Goal: Information Seeking & Learning: Check status

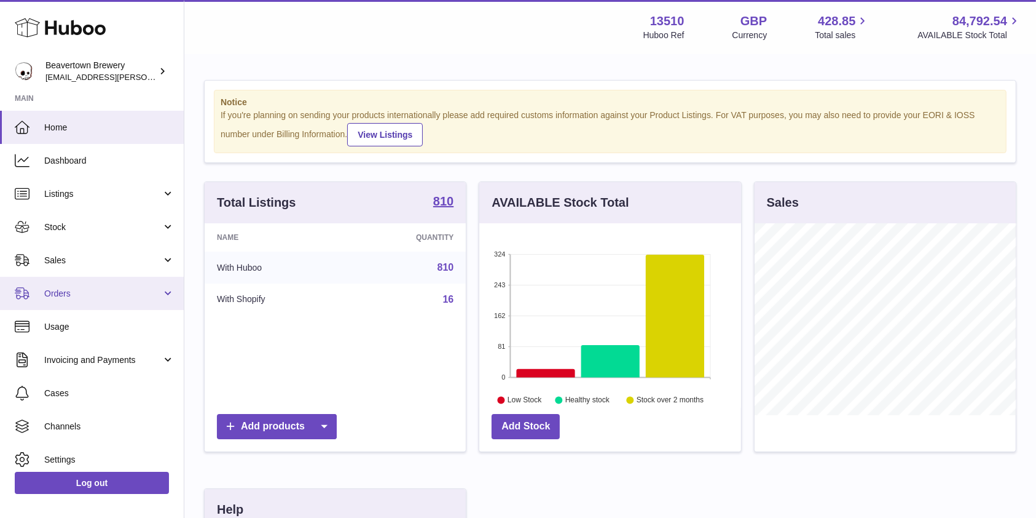
scroll to position [192, 261]
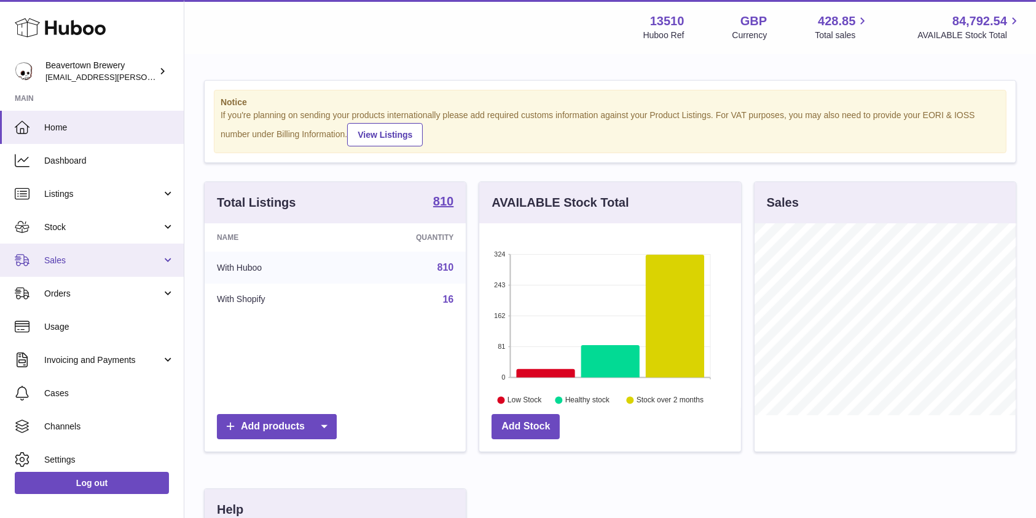
click at [57, 264] on span "Sales" at bounding box center [102, 260] width 117 height 12
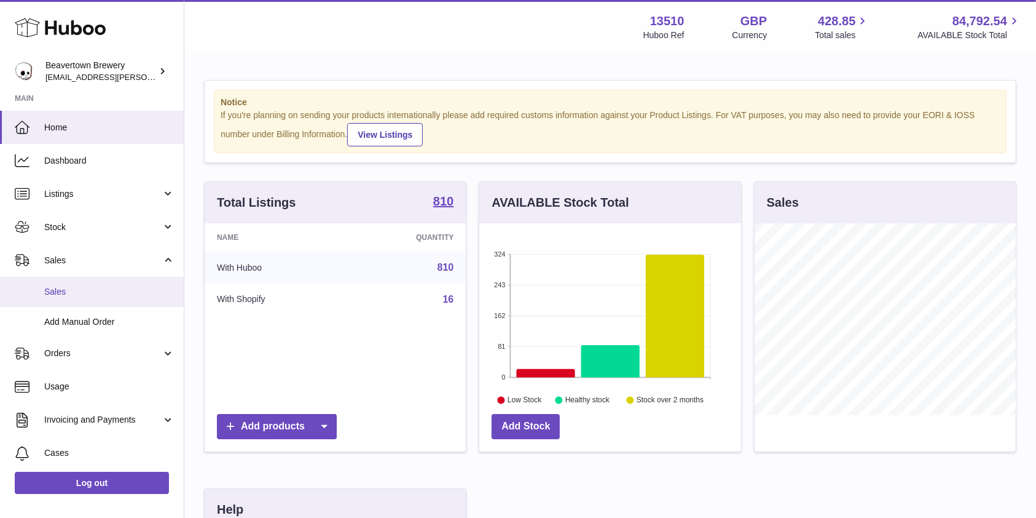
click at [66, 290] on span "Sales" at bounding box center [109, 292] width 130 height 12
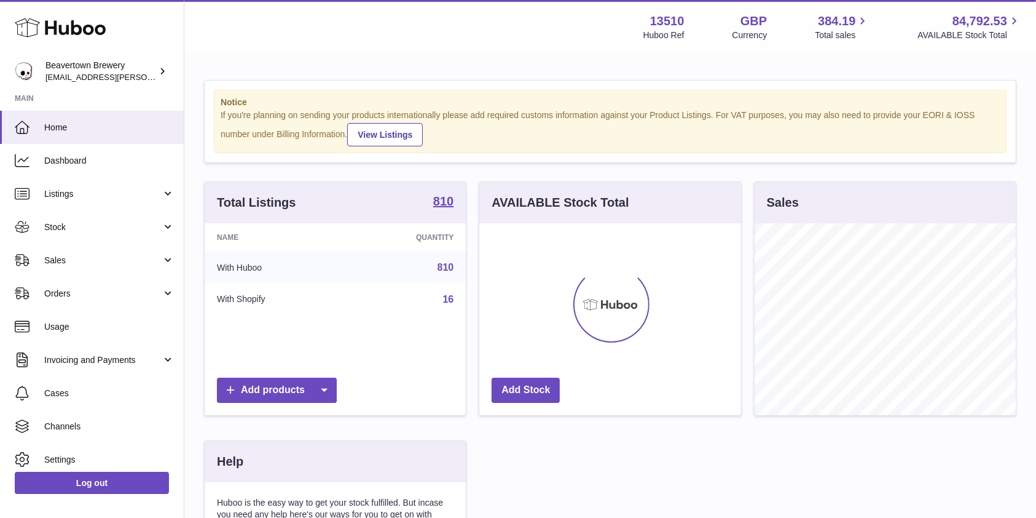
scroll to position [192, 261]
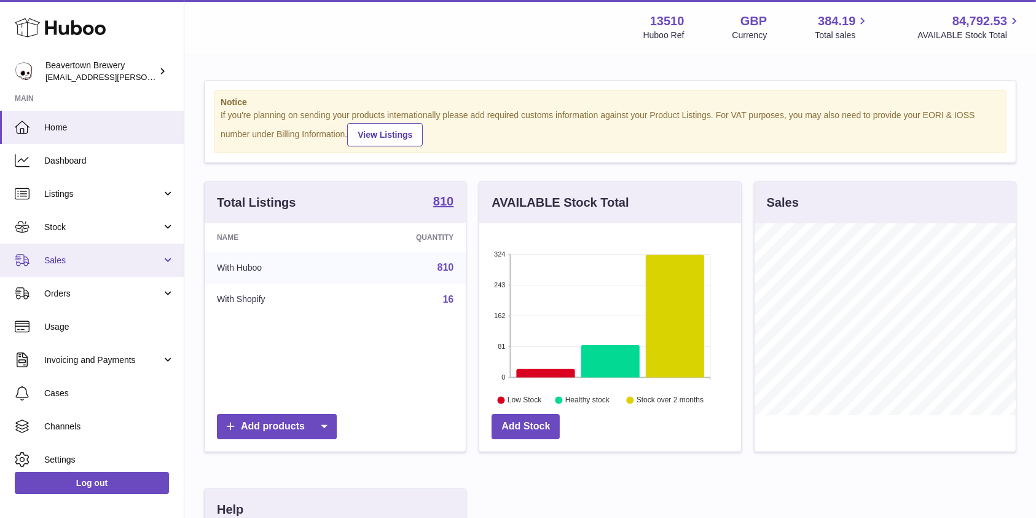
click at [79, 264] on span "Sales" at bounding box center [102, 260] width 117 height 12
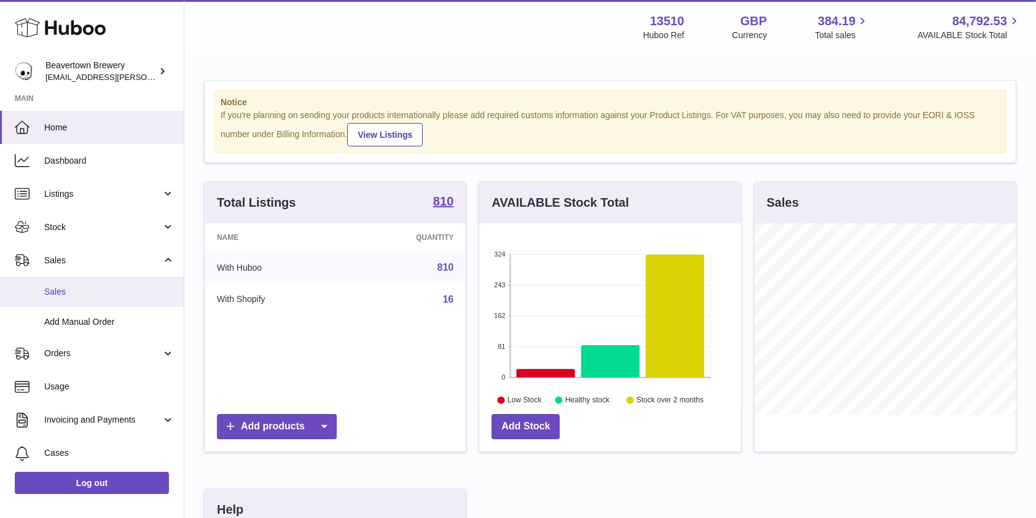
click at [69, 285] on link "Sales" at bounding box center [92, 292] width 184 height 30
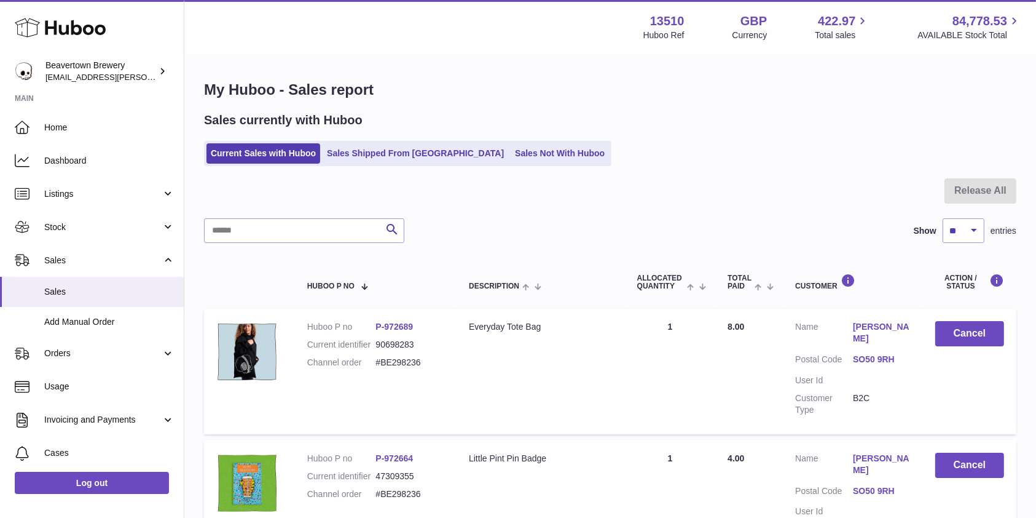
click at [494, 138] on div "Sales currently with Huboo Current Sales with Huboo Sales Shipped From Huboo Sa…" at bounding box center [610, 139] width 813 height 54
click at [511, 149] on link "Sales Not With Huboo" at bounding box center [560, 153] width 98 height 20
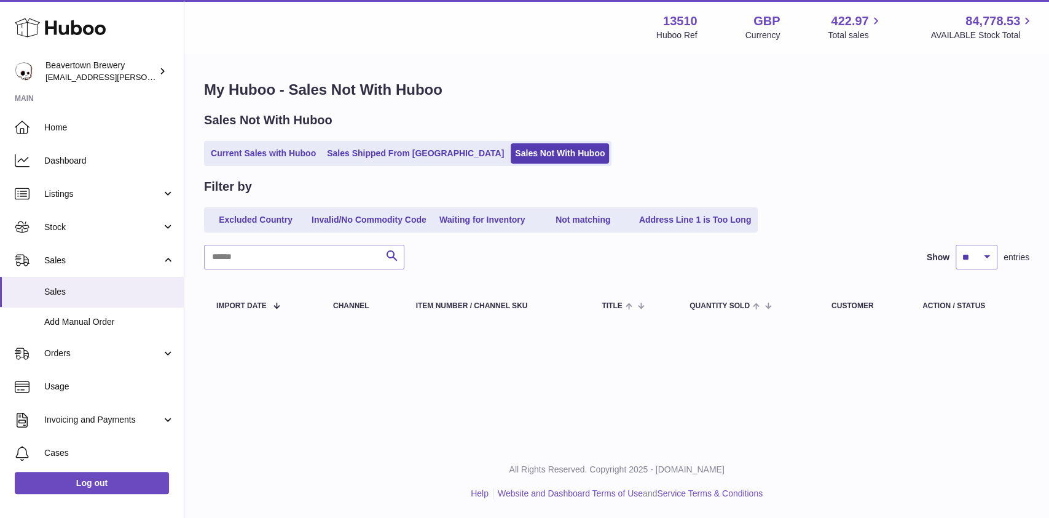
click at [383, 129] on div "Sales Not With Huboo Current Sales with Huboo Sales Shipped From Huboo Sales No…" at bounding box center [617, 139] width 826 height 54
click at [383, 139] on div "Sales Not With Huboo Current Sales with Huboo Sales Shipped From Huboo Sales No…" at bounding box center [617, 139] width 826 height 54
click at [384, 158] on link "Sales Shipped From Huboo" at bounding box center [416, 153] width 186 height 20
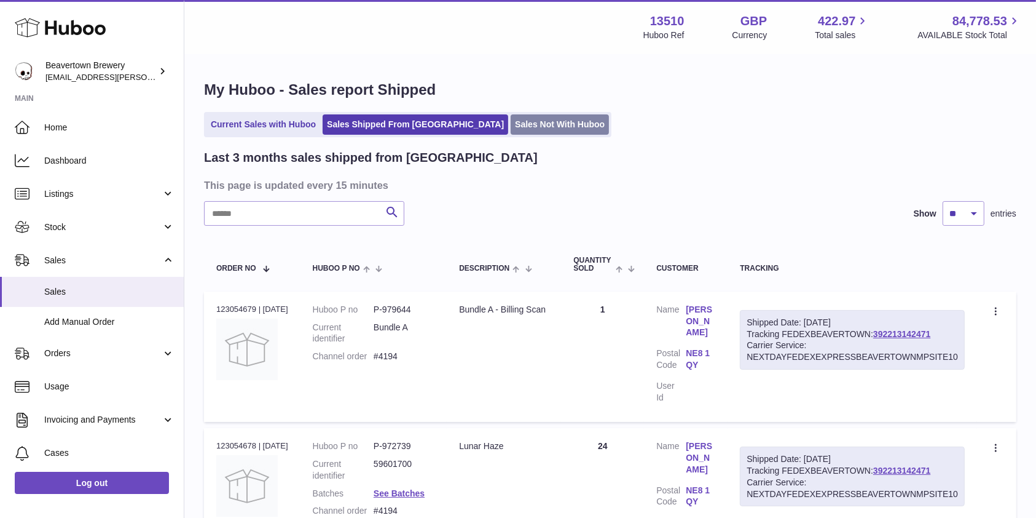
click at [511, 128] on link "Sales Not With Huboo" at bounding box center [560, 124] width 98 height 20
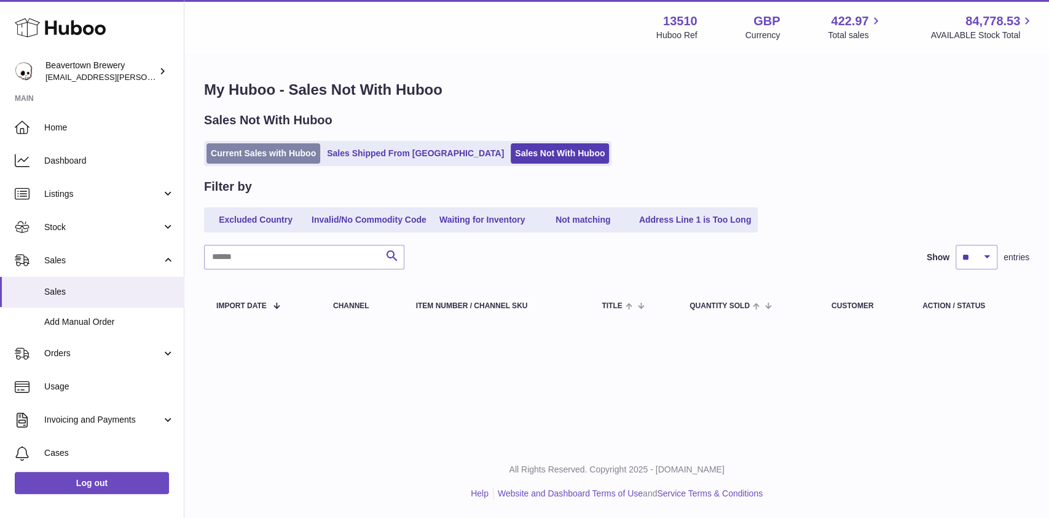
click at [270, 155] on link "Current Sales with Huboo" at bounding box center [264, 153] width 114 height 20
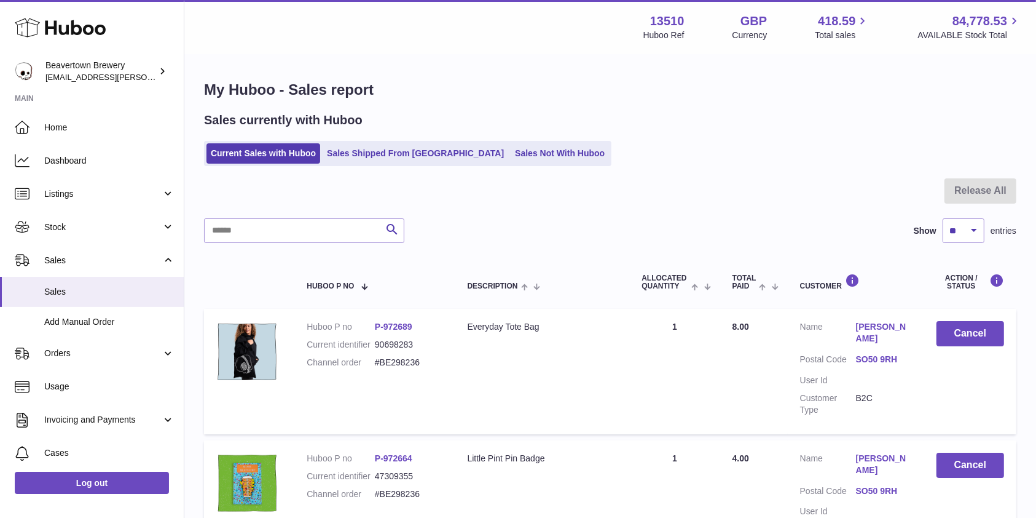
click at [487, 140] on div "Sales currently with Huboo Current Sales with Huboo Sales Shipped From [GEOGRAP…" at bounding box center [610, 139] width 813 height 54
click at [511, 148] on link "Sales Not With Huboo" at bounding box center [560, 153] width 98 height 20
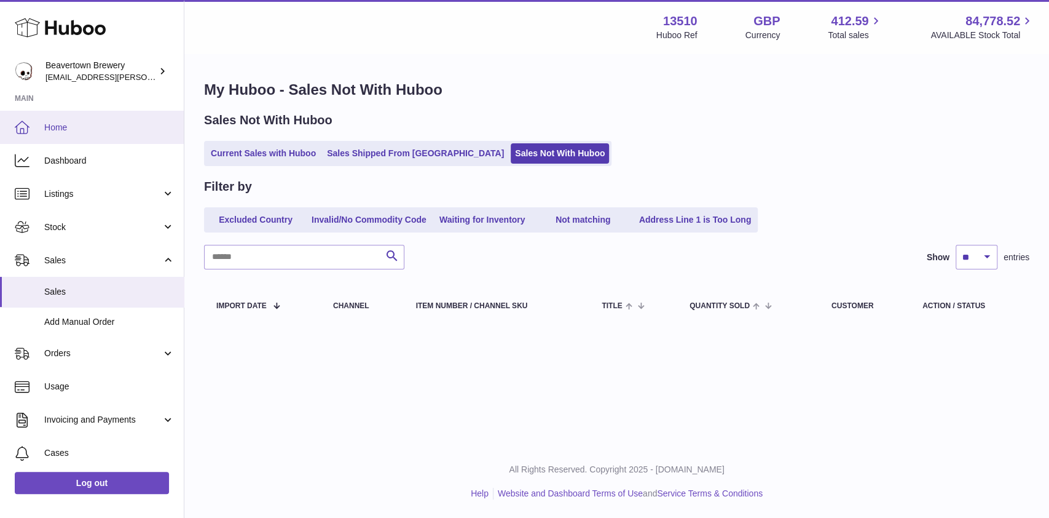
click at [61, 122] on span "Home" at bounding box center [109, 128] width 130 height 12
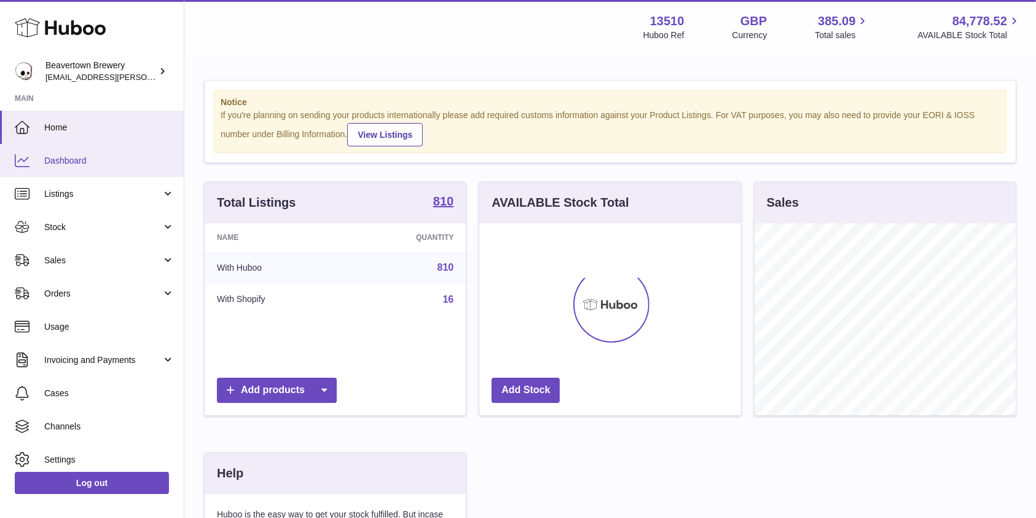
scroll to position [192, 261]
click at [93, 167] on link "Dashboard" at bounding box center [92, 160] width 184 height 33
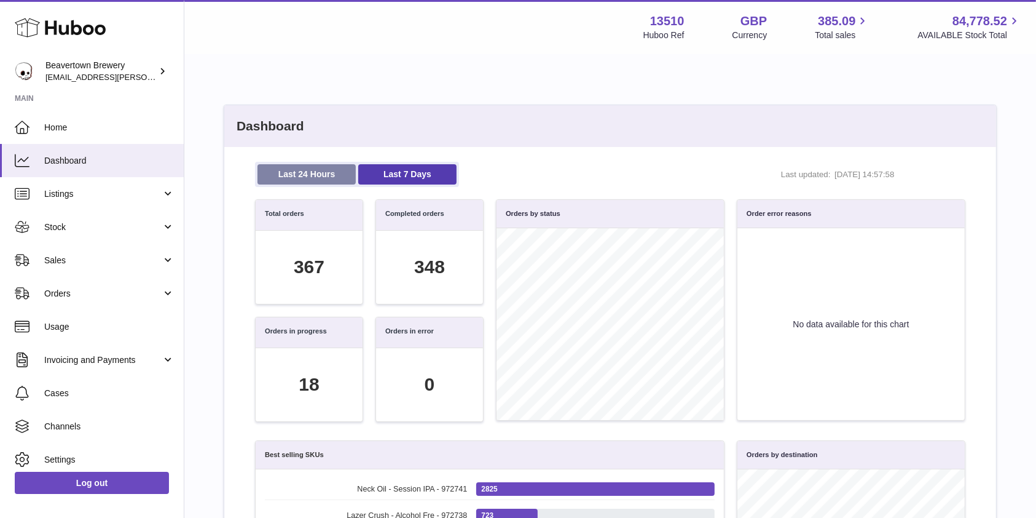
click at [294, 175] on link "Last 24 Hours" at bounding box center [307, 174] width 98 height 20
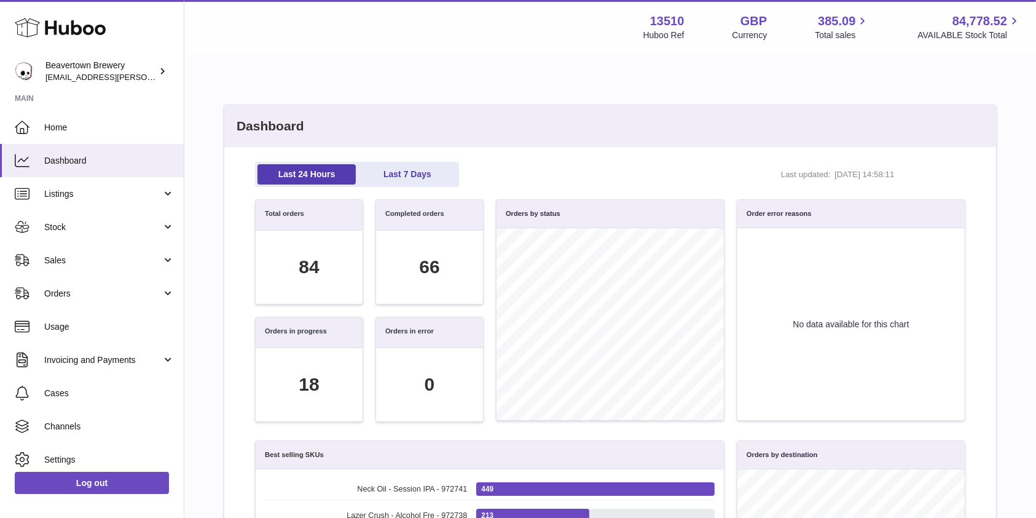
click at [420, 189] on div "Last 24 Hours Last 7 Days Last updated: 18/08/2025, 14:58:11" at bounding box center [610, 180] width 723 height 37
click at [420, 169] on link "Last 7 Days" at bounding box center [407, 174] width 98 height 20
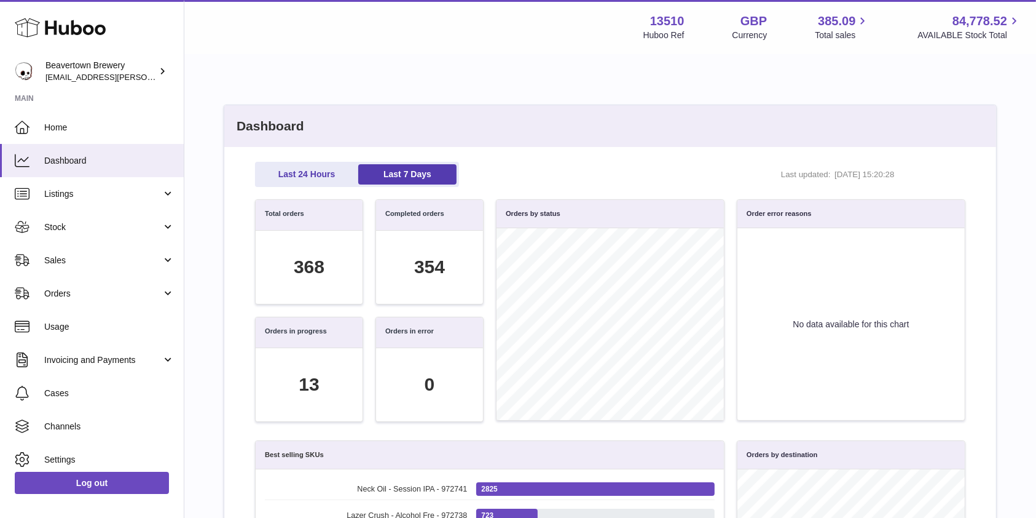
scroll to position [141, 697]
click at [74, 253] on link "Sales" at bounding box center [92, 259] width 184 height 33
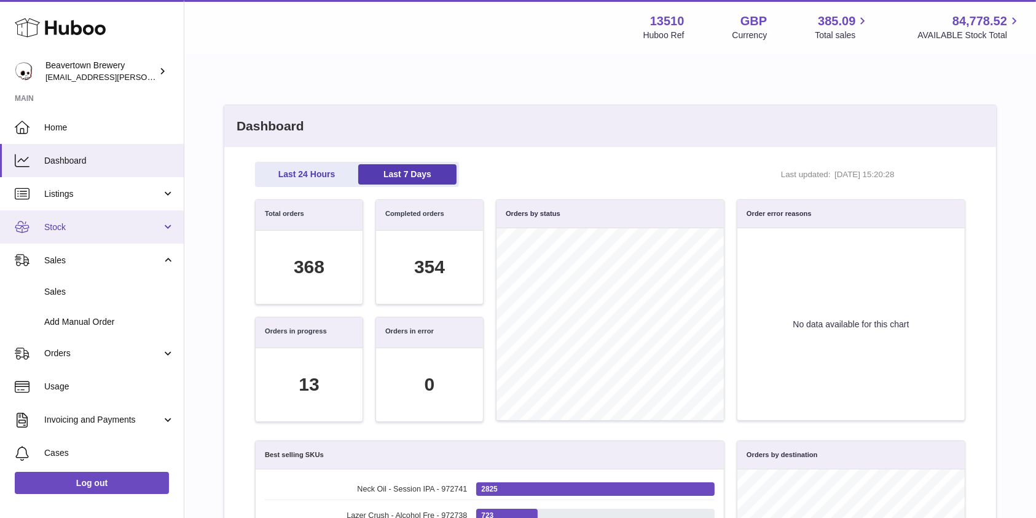
click at [58, 235] on link "Stock" at bounding box center [92, 226] width 184 height 33
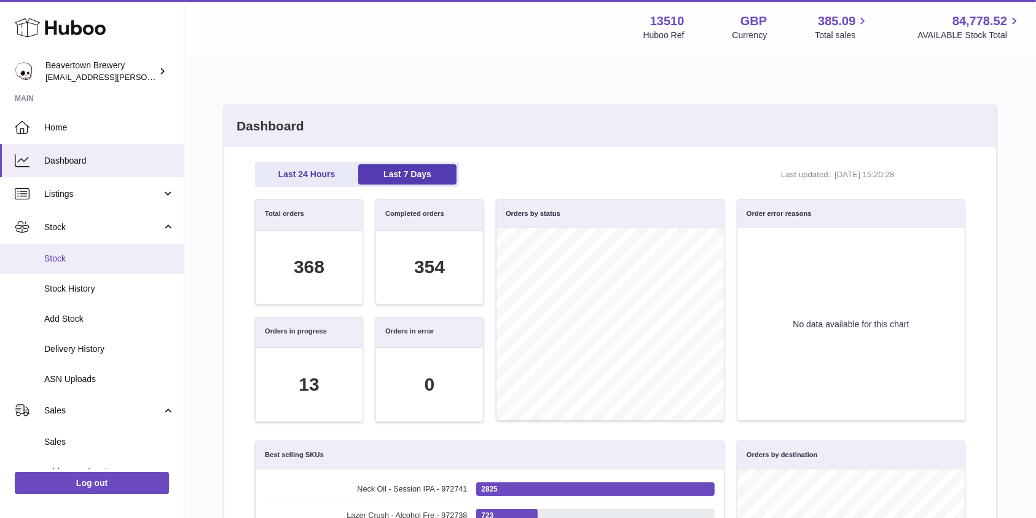
click at [60, 255] on span "Stock" at bounding box center [109, 259] width 130 height 12
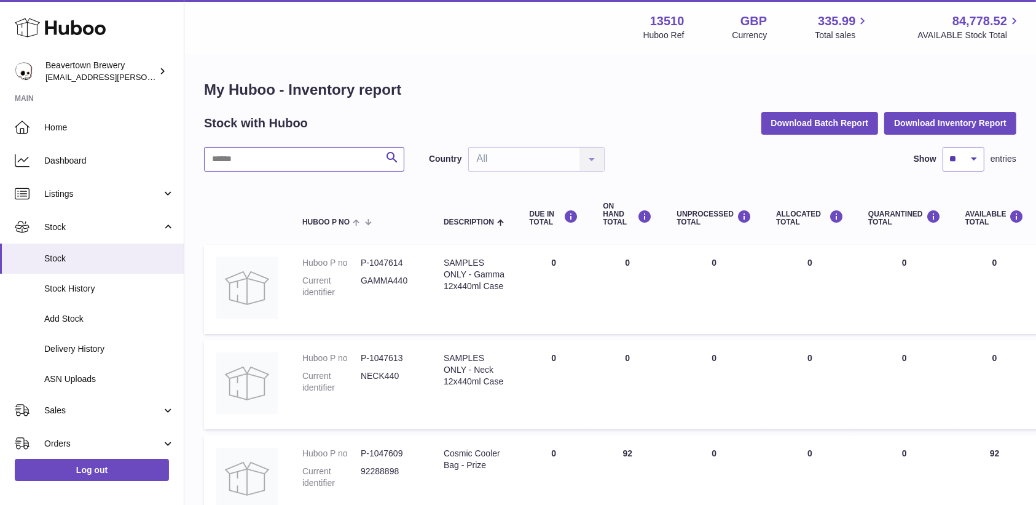
click at [290, 159] on input "text" at bounding box center [304, 159] width 200 height 25
type input "*****"
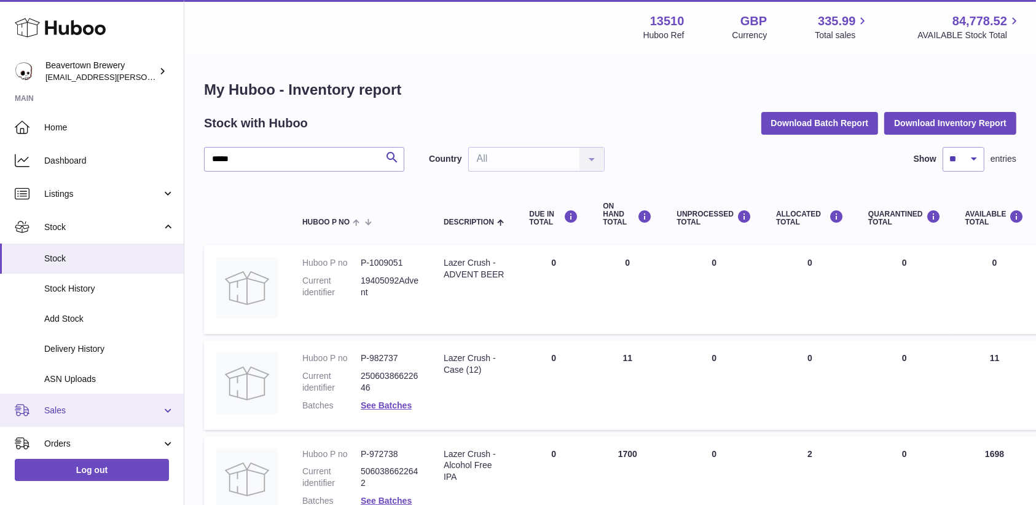
click at [69, 408] on span "Sales" at bounding box center [102, 410] width 117 height 12
click at [87, 435] on link "Sales" at bounding box center [92, 442] width 184 height 30
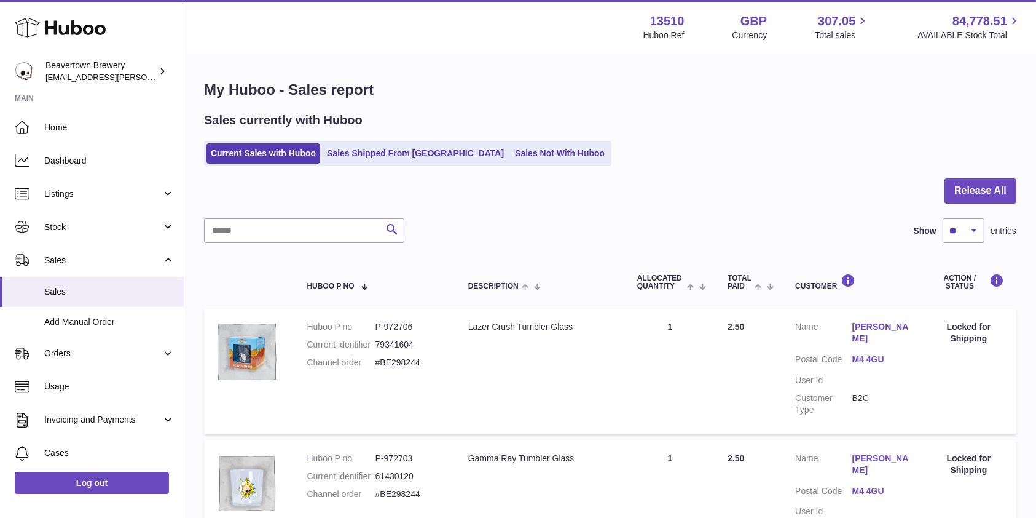
click at [511, 156] on link "Sales Not With Huboo" at bounding box center [560, 153] width 98 height 20
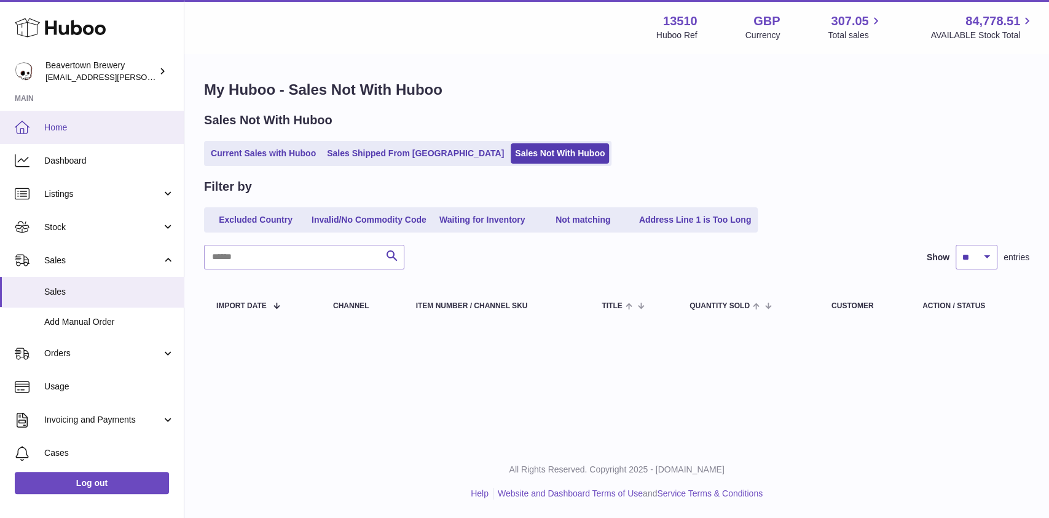
click at [87, 114] on link "Home" at bounding box center [92, 127] width 184 height 33
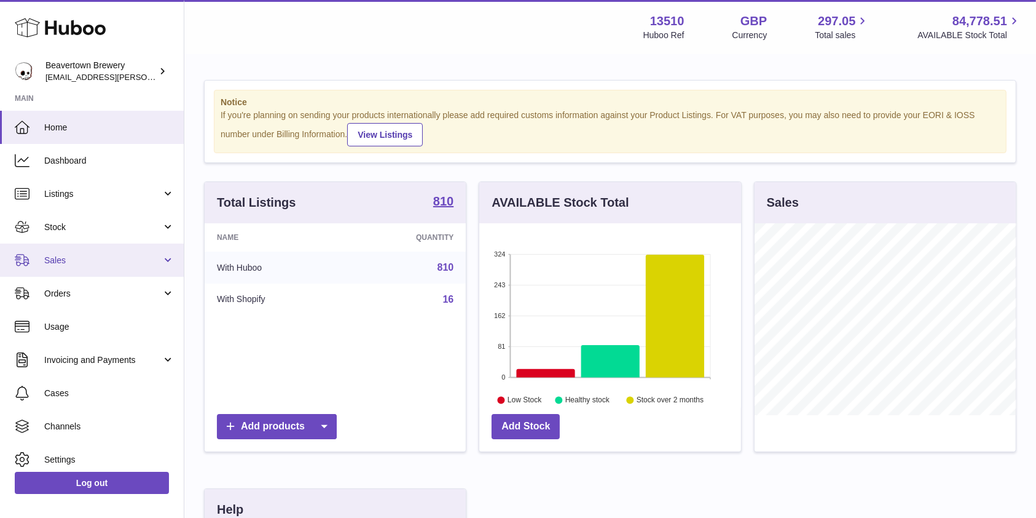
click at [123, 270] on link "Sales" at bounding box center [92, 259] width 184 height 33
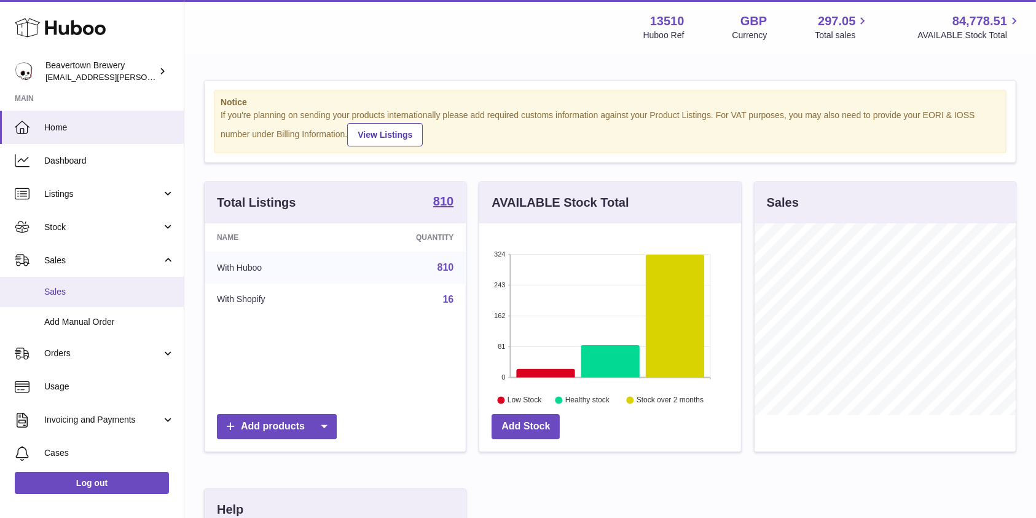
click at [98, 298] on link "Sales" at bounding box center [92, 292] width 184 height 30
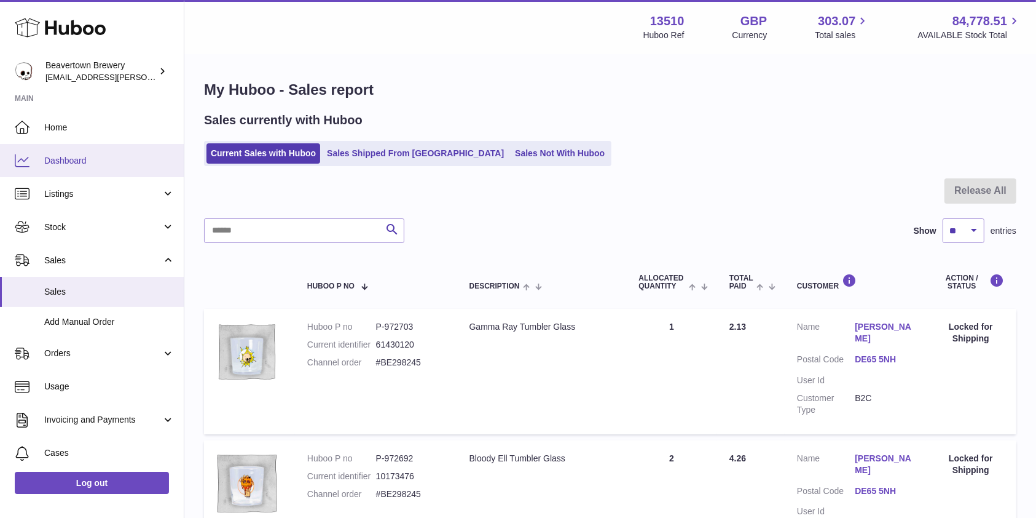
click at [93, 159] on span "Dashboard" at bounding box center [109, 161] width 130 height 12
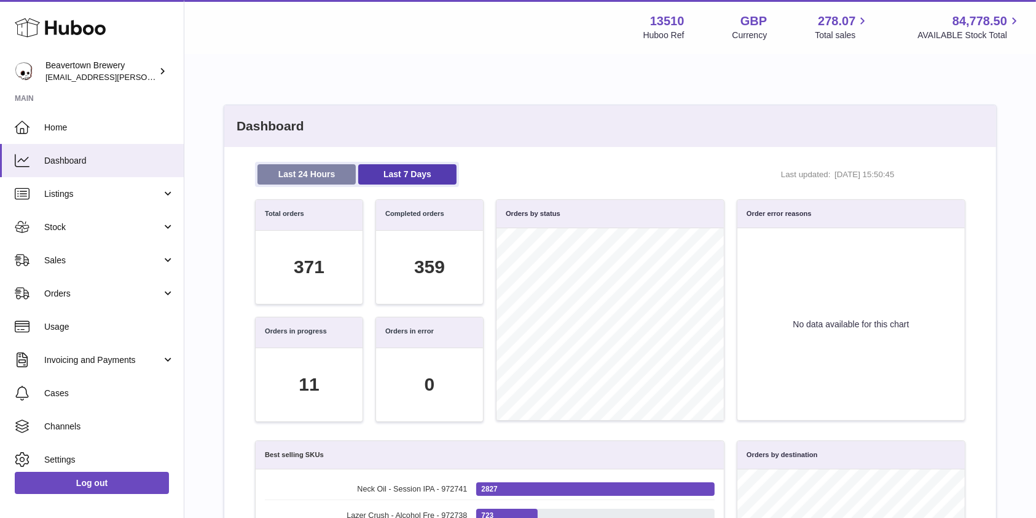
click at [304, 176] on link "Last 24 Hours" at bounding box center [307, 174] width 98 height 20
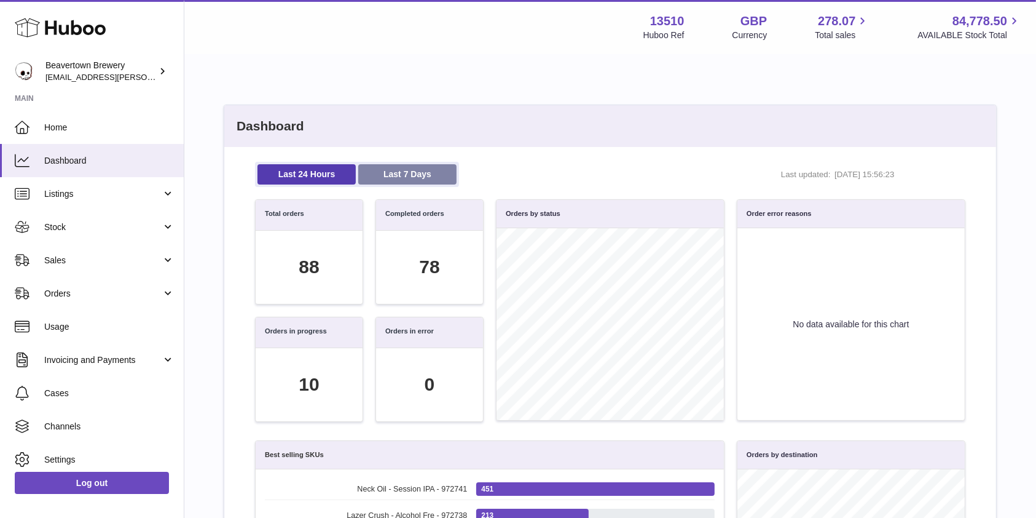
click at [380, 169] on link "Last 7 Days" at bounding box center [407, 174] width 98 height 20
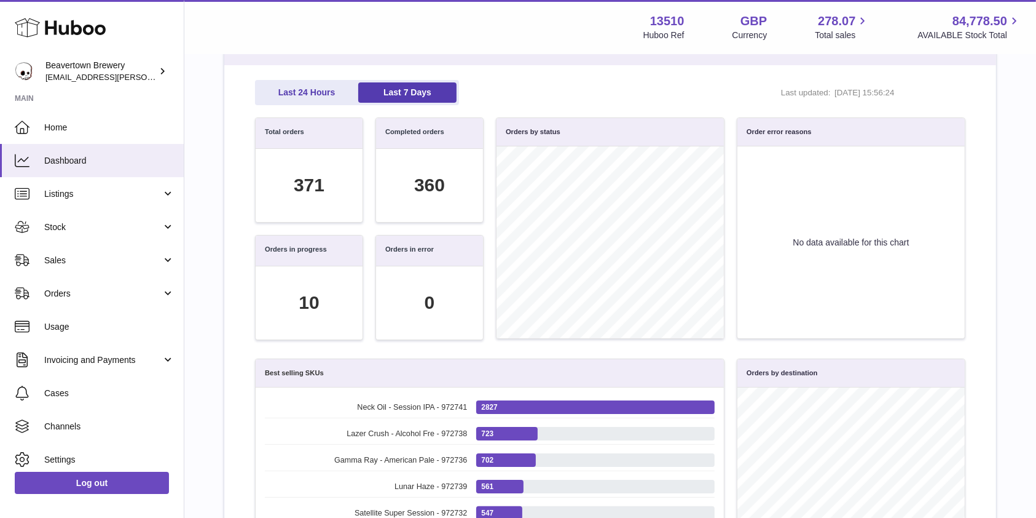
scroll to position [88, 0]
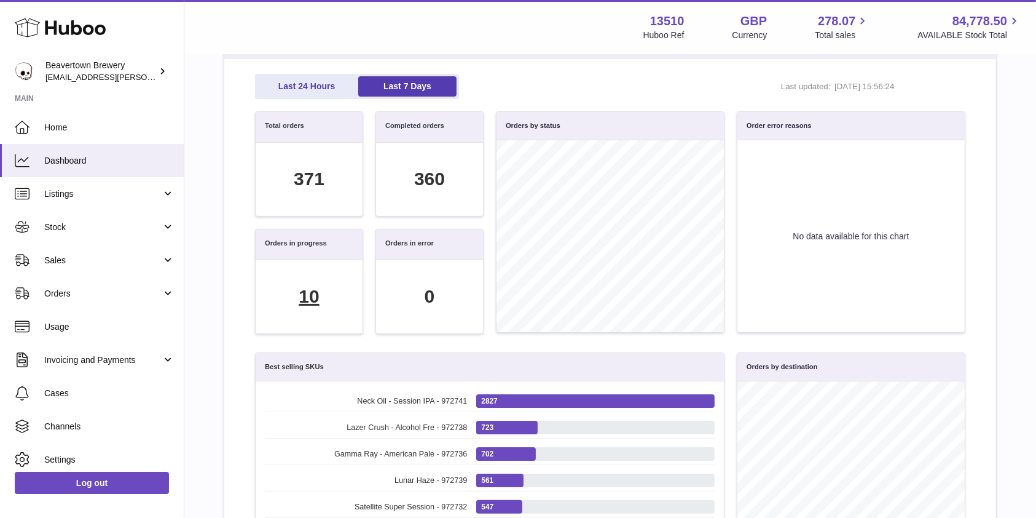
click at [314, 301] on div "10" at bounding box center [309, 296] width 20 height 25
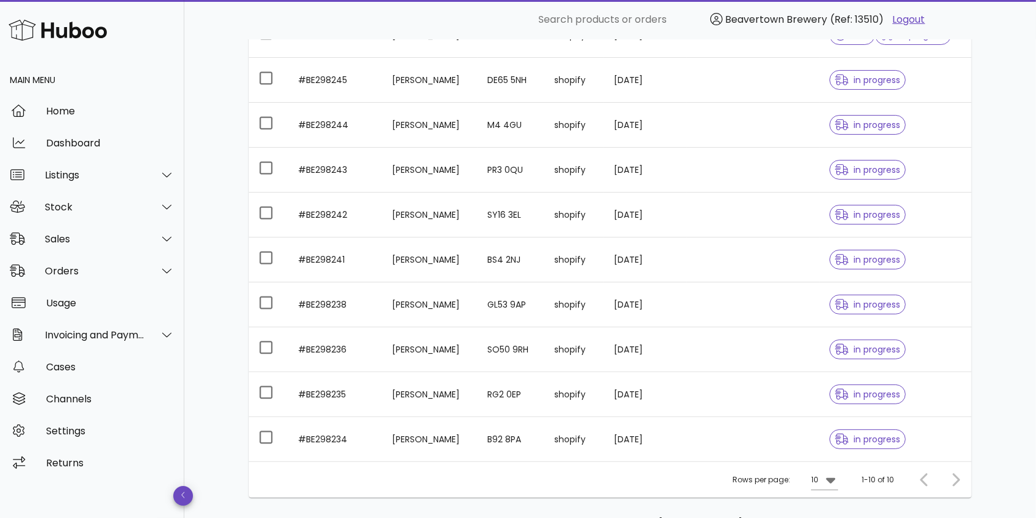
scroll to position [256, 0]
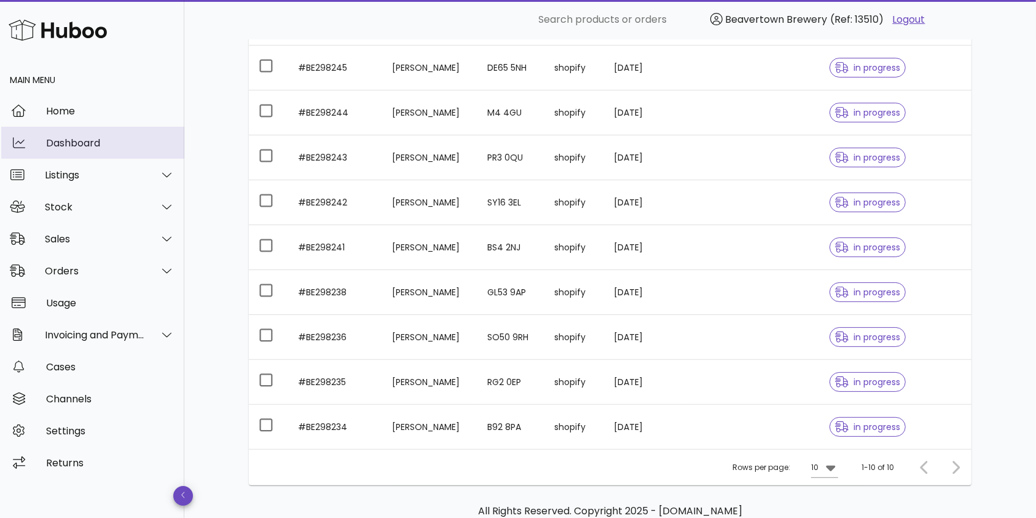
click at [90, 141] on div "Dashboard" at bounding box center [110, 143] width 128 height 12
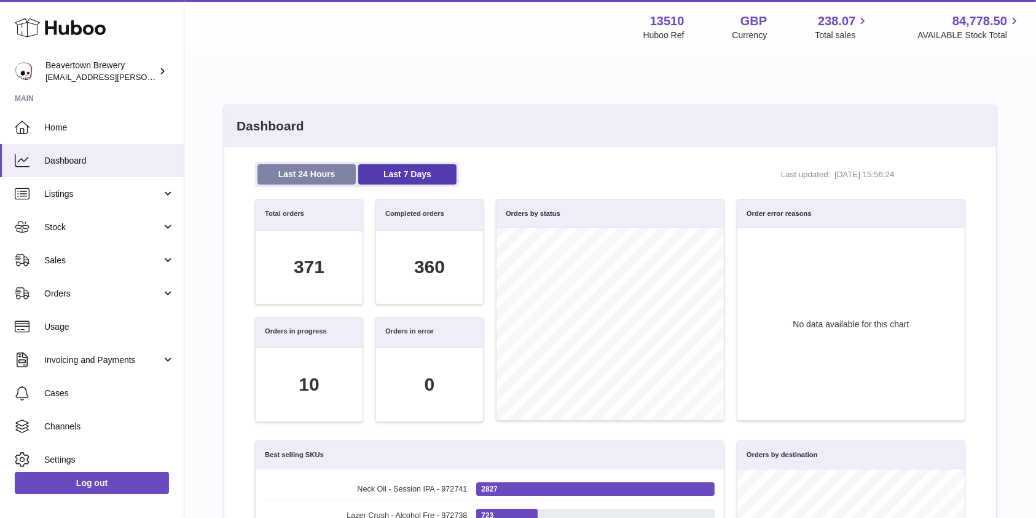
click at [312, 169] on link "Last 24 Hours" at bounding box center [307, 174] width 98 height 20
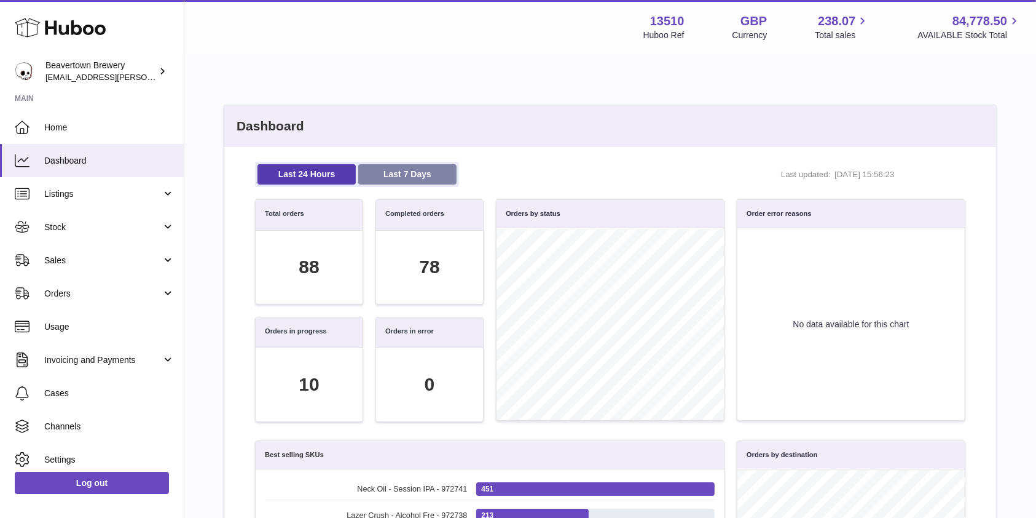
click at [387, 169] on link "Last 7 Days" at bounding box center [407, 174] width 98 height 20
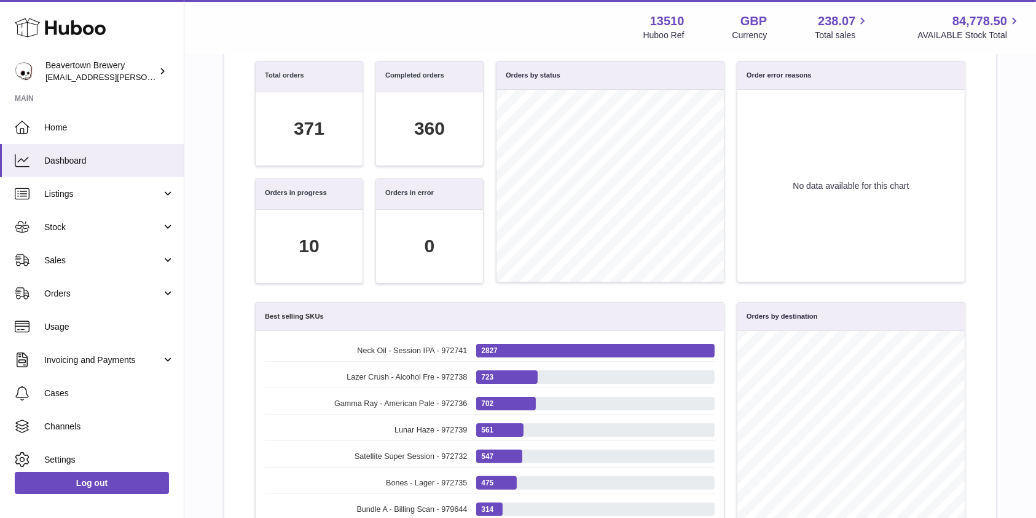
scroll to position [144, 0]
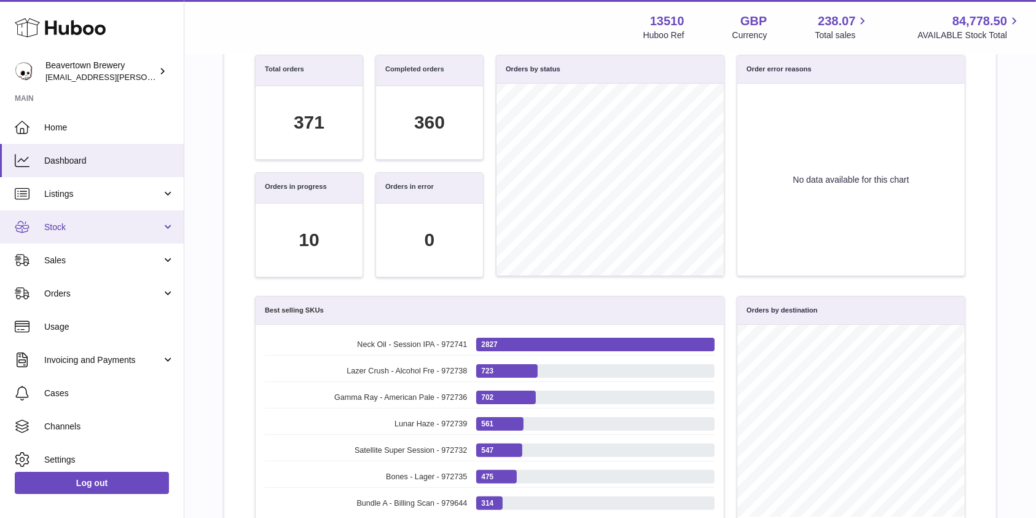
click at [114, 216] on link "Stock" at bounding box center [92, 226] width 184 height 33
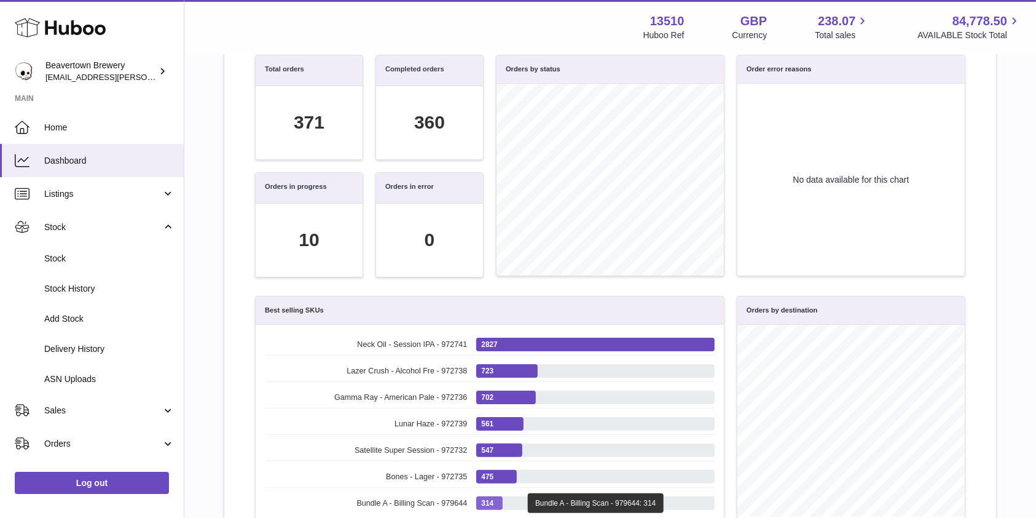
scroll to position [141, 697]
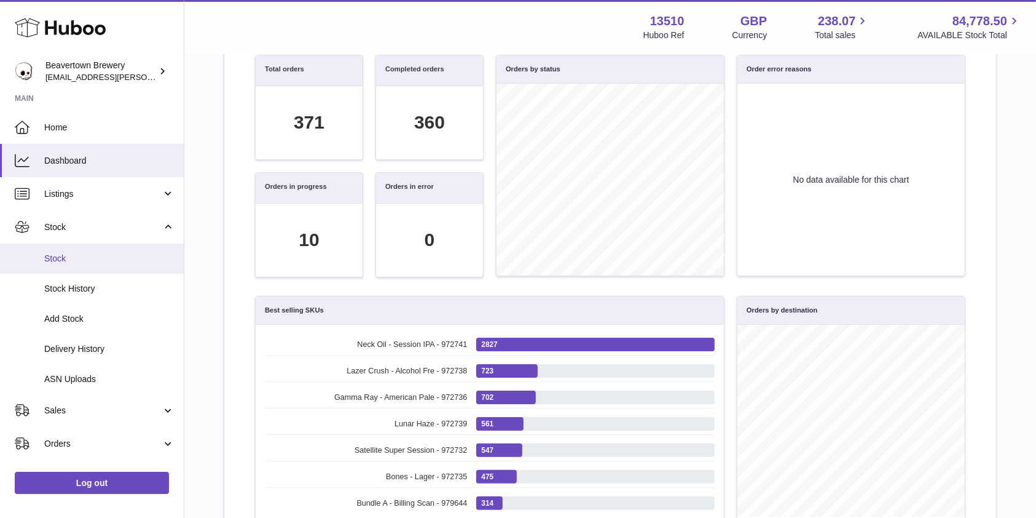
click at [72, 266] on link "Stock" at bounding box center [92, 258] width 184 height 30
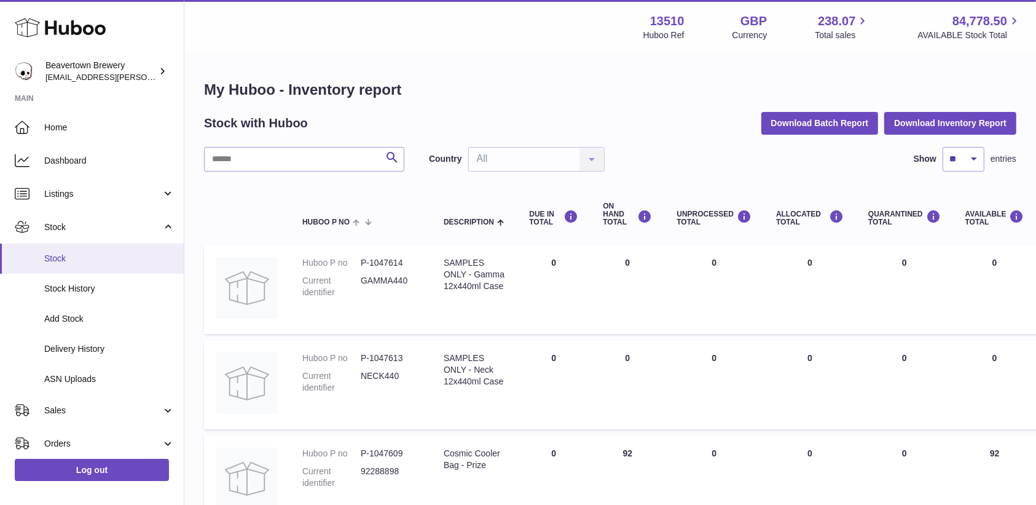
click at [82, 253] on span "Stock" at bounding box center [109, 259] width 130 height 12
click at [268, 153] on input "text" at bounding box center [304, 159] width 200 height 25
type input "*****"
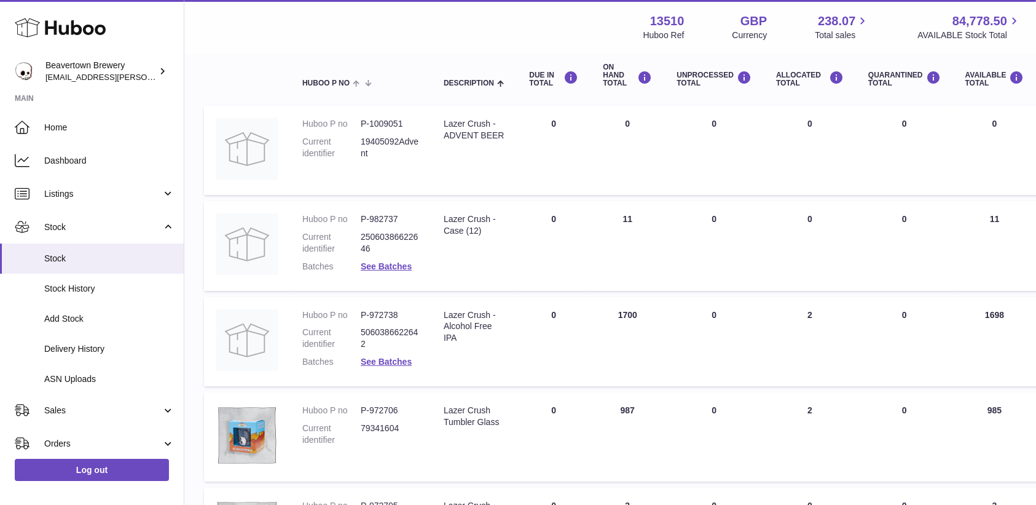
scroll to position [198, 0]
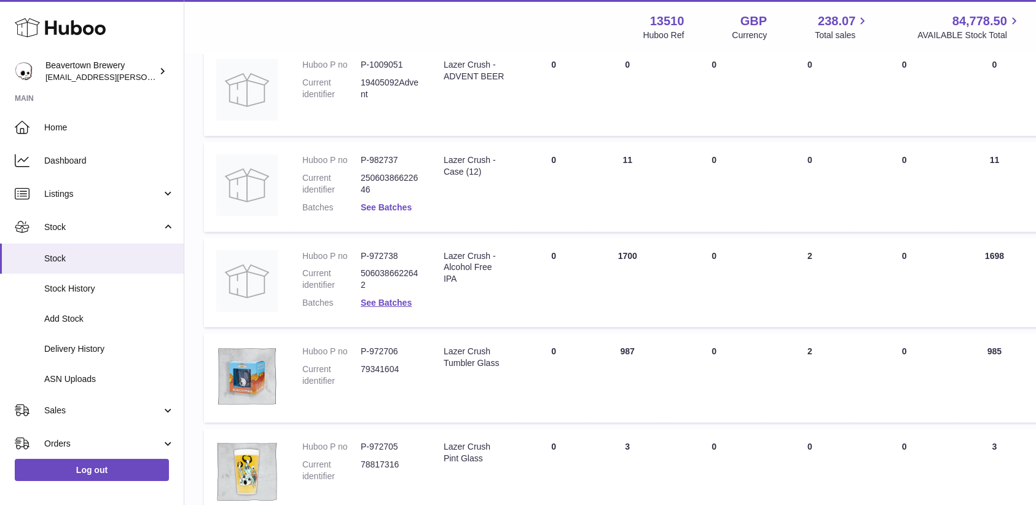
click at [371, 203] on link "See Batches" at bounding box center [386, 207] width 51 height 10
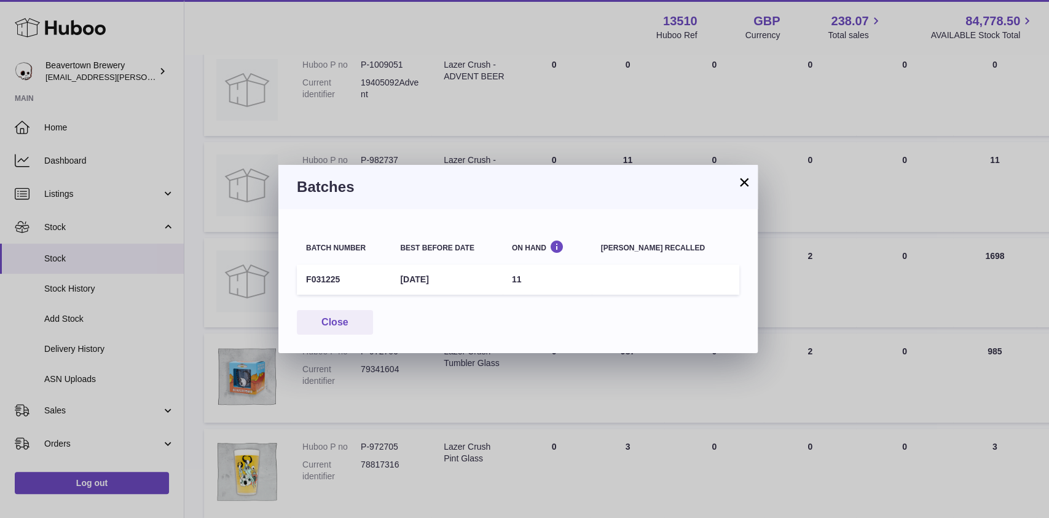
click at [747, 181] on button "×" at bounding box center [744, 182] width 15 height 15
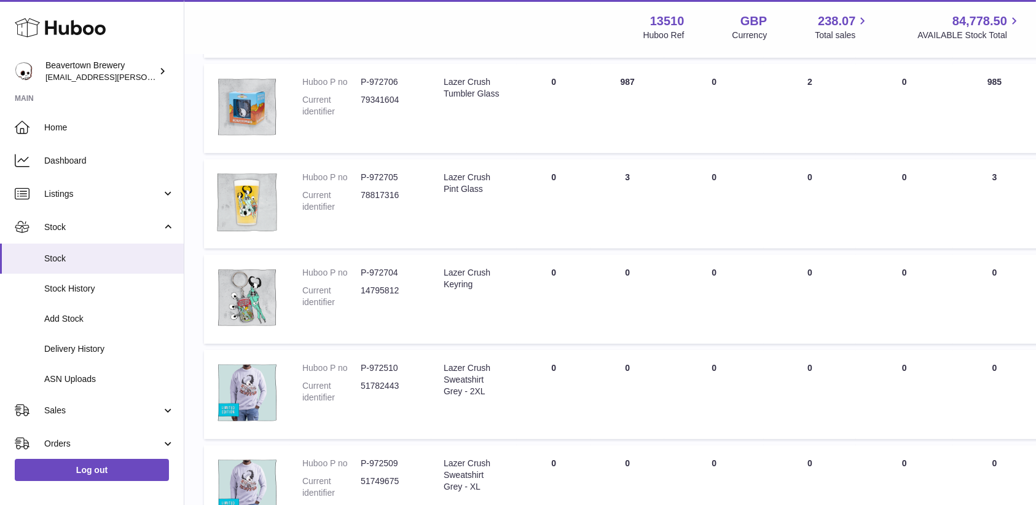
scroll to position [496, 0]
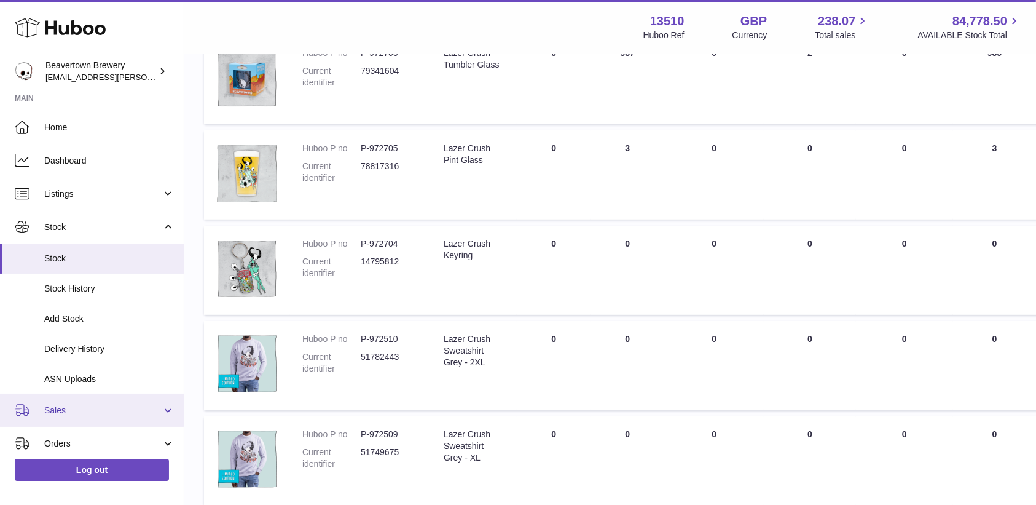
click at [76, 409] on span "Sales" at bounding box center [102, 410] width 117 height 12
click at [77, 438] on span "Sales" at bounding box center [109, 442] width 130 height 12
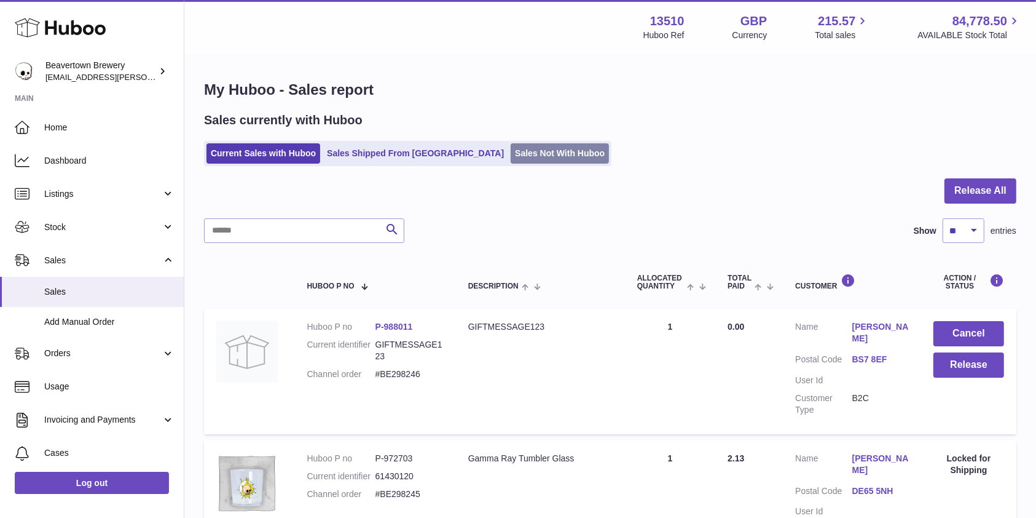
click at [511, 155] on link "Sales Not With Huboo" at bounding box center [560, 153] width 98 height 20
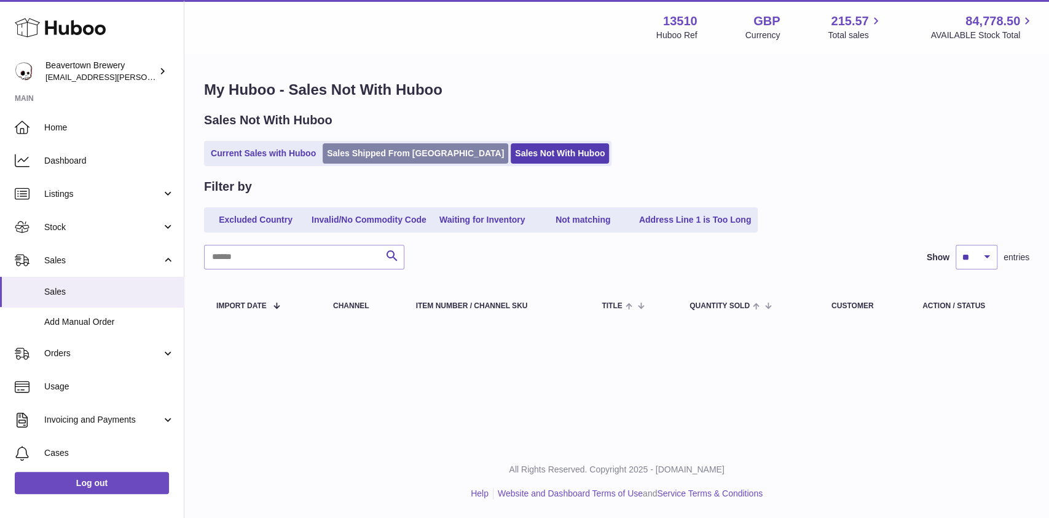
click at [353, 150] on link "Sales Shipped From Huboo" at bounding box center [416, 153] width 186 height 20
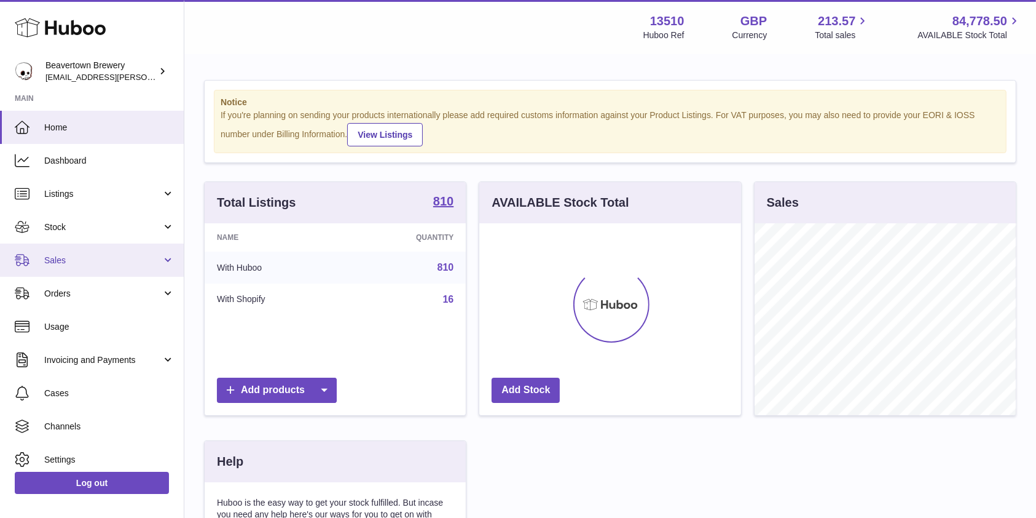
scroll to position [192, 261]
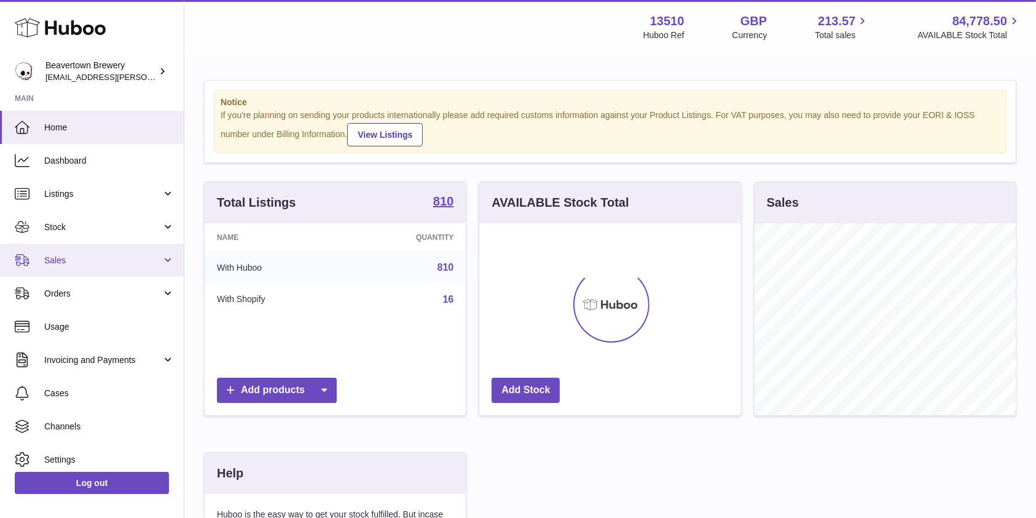
click at [71, 258] on span "Sales" at bounding box center [102, 260] width 117 height 12
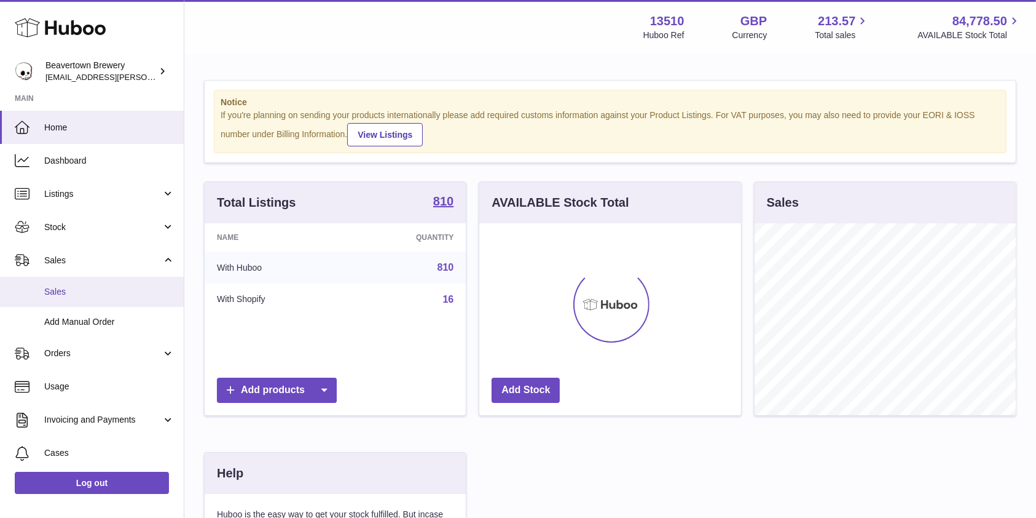
click at [70, 296] on span "Sales" at bounding box center [109, 292] width 130 height 12
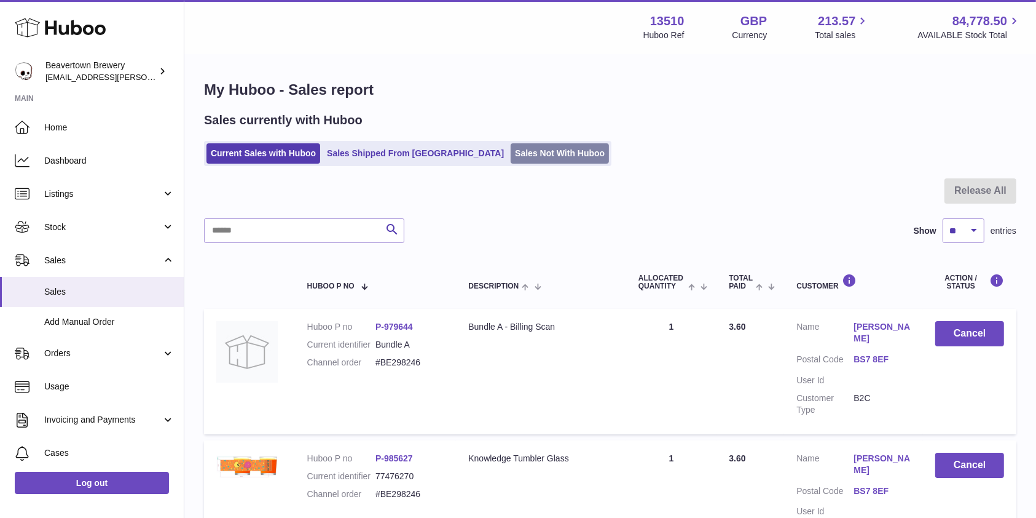
click at [514, 158] on link "Sales Not With Huboo" at bounding box center [560, 153] width 98 height 20
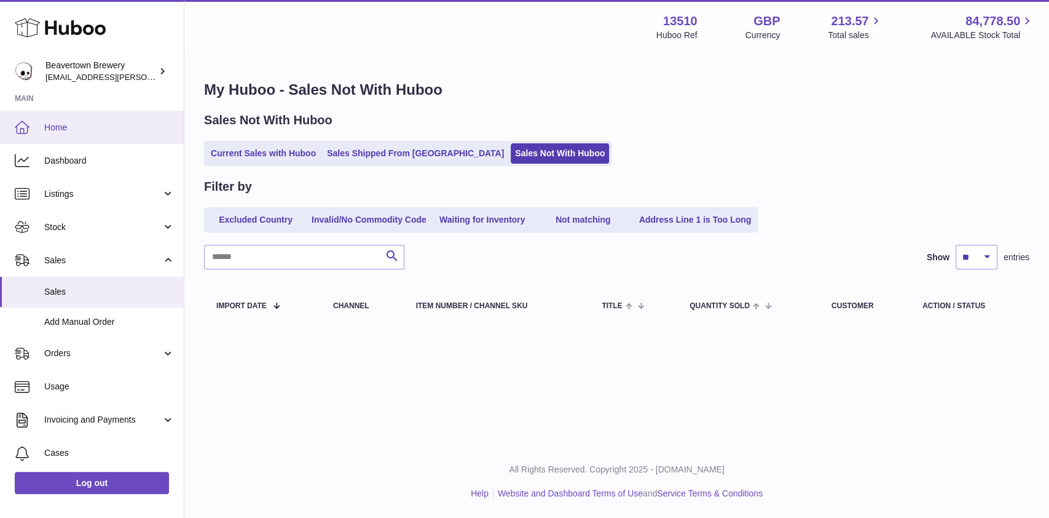
click at [108, 133] on span "Home" at bounding box center [109, 128] width 130 height 12
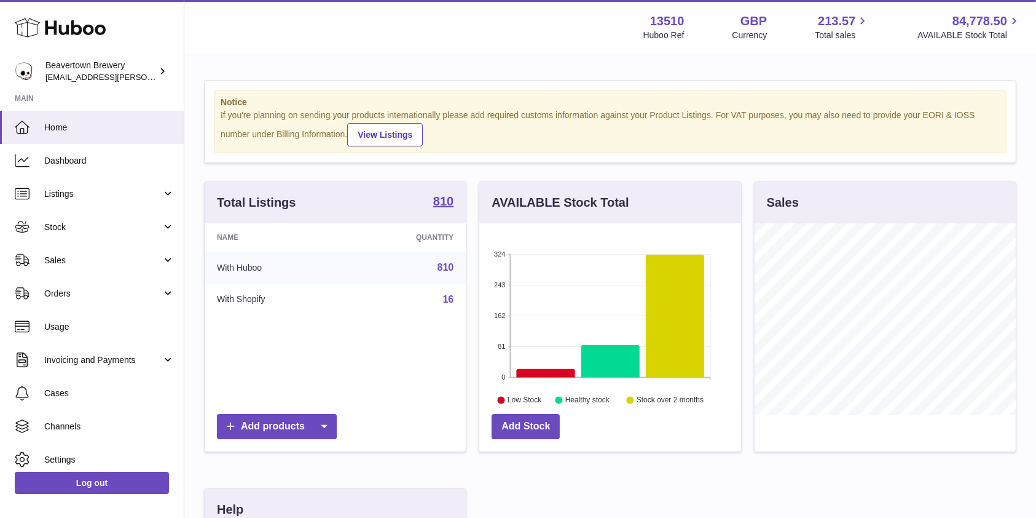
scroll to position [192, 261]
click at [83, 225] on span "Stock" at bounding box center [102, 227] width 117 height 12
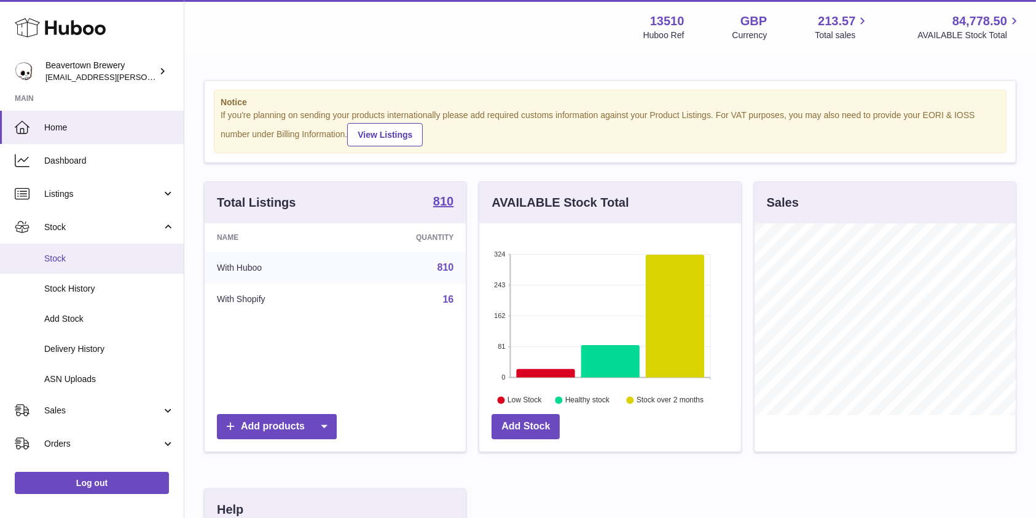
click at [76, 253] on span "Stock" at bounding box center [109, 259] width 130 height 12
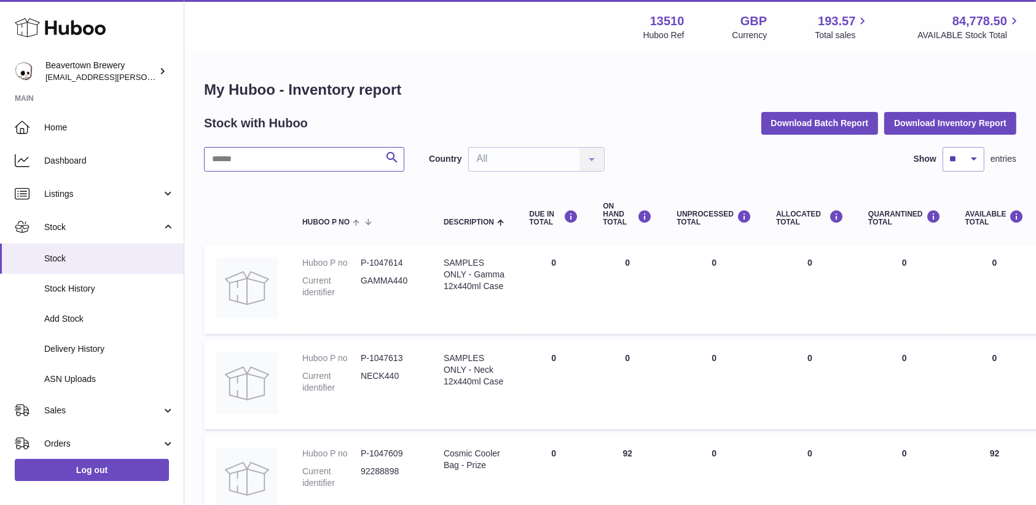
click at [262, 157] on input "text" at bounding box center [304, 159] width 200 height 25
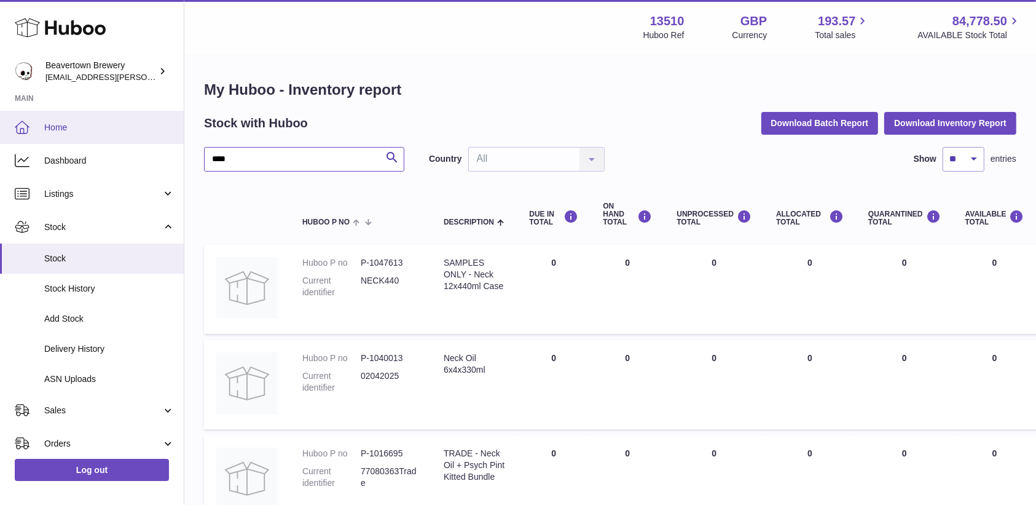
drag, startPoint x: 233, startPoint y: 160, endPoint x: 138, endPoint y: 143, distance: 96.2
type input "*****"
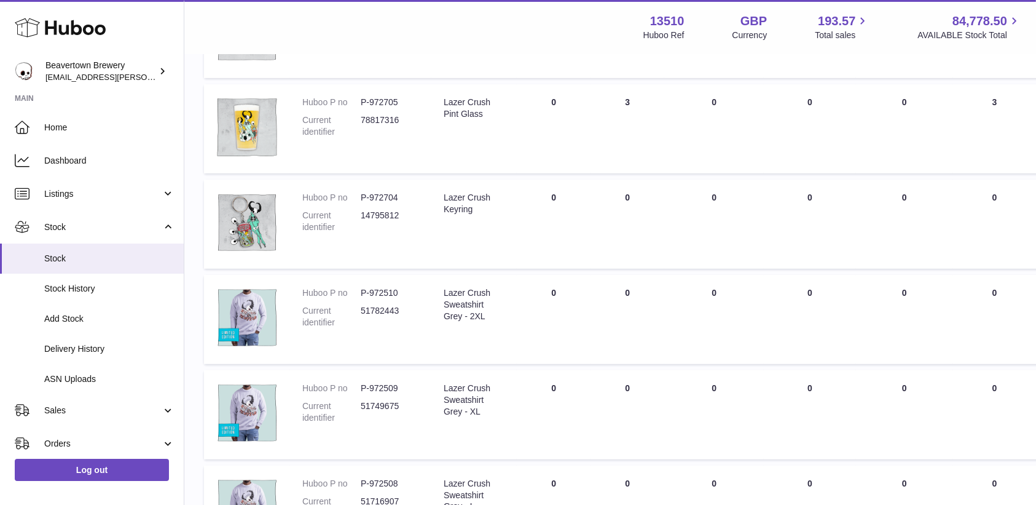
scroll to position [703, 0]
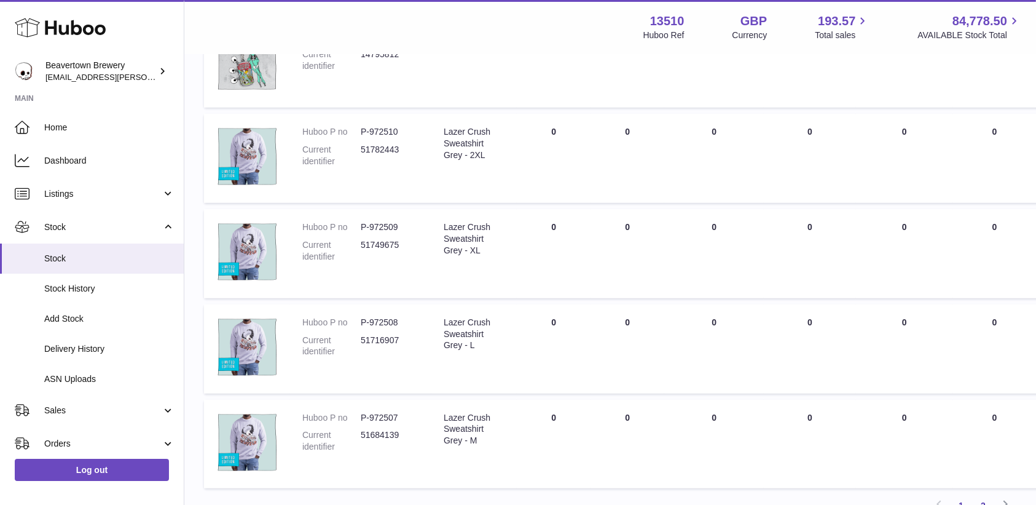
click at [982, 496] on link "2" at bounding box center [983, 505] width 22 height 22
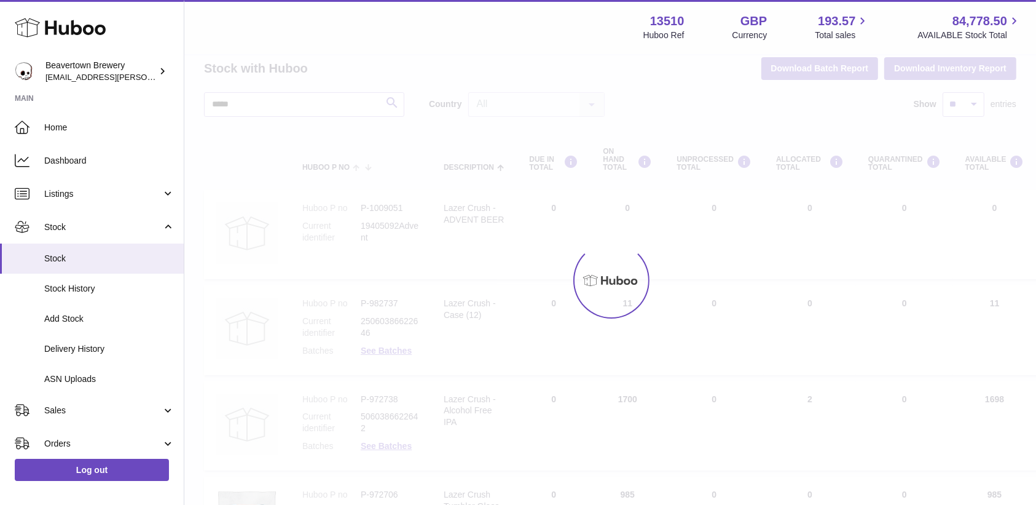
scroll to position [12, 0]
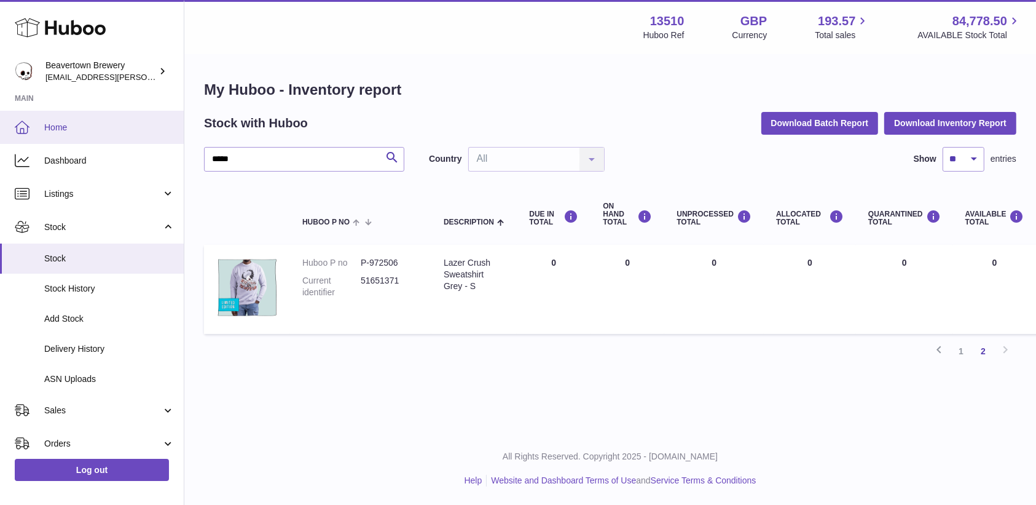
click at [64, 129] on span "Home" at bounding box center [109, 128] width 130 height 12
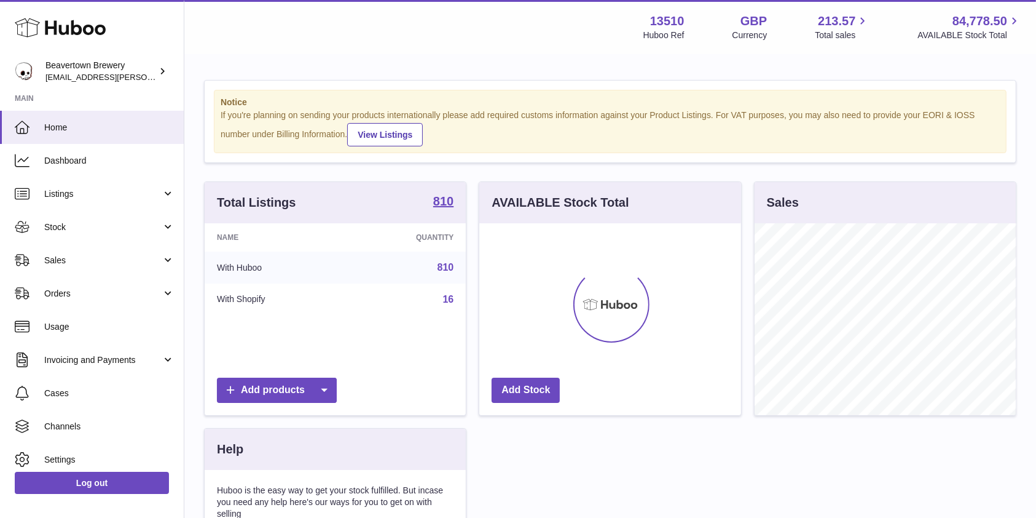
scroll to position [192, 261]
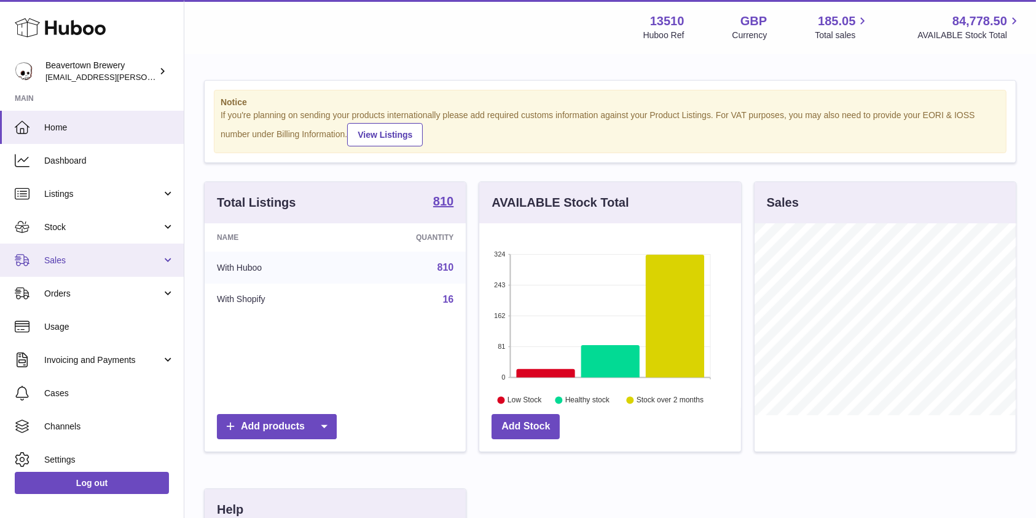
click at [81, 263] on span "Sales" at bounding box center [102, 260] width 117 height 12
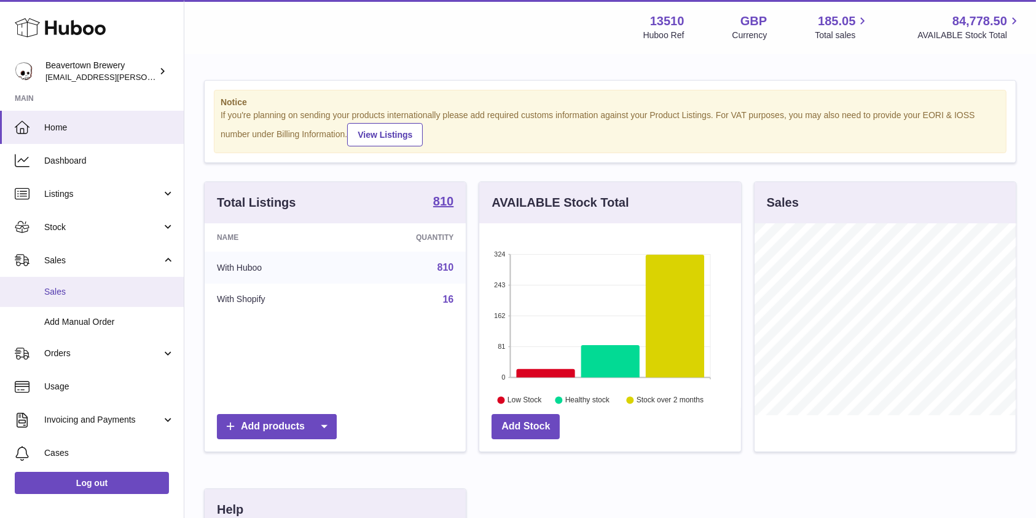
click at [79, 284] on link "Sales" at bounding box center [92, 292] width 184 height 30
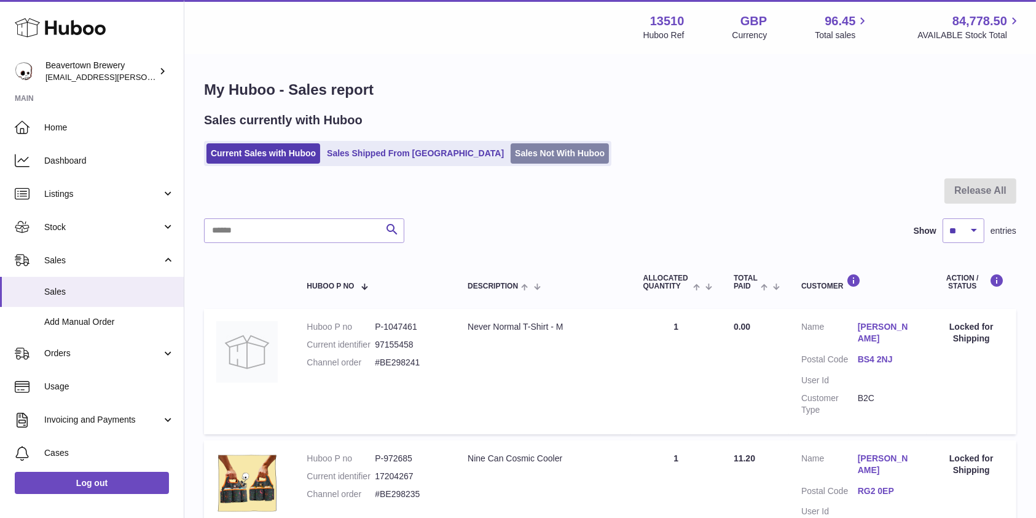
click at [511, 146] on link "Sales Not With Huboo" at bounding box center [560, 153] width 98 height 20
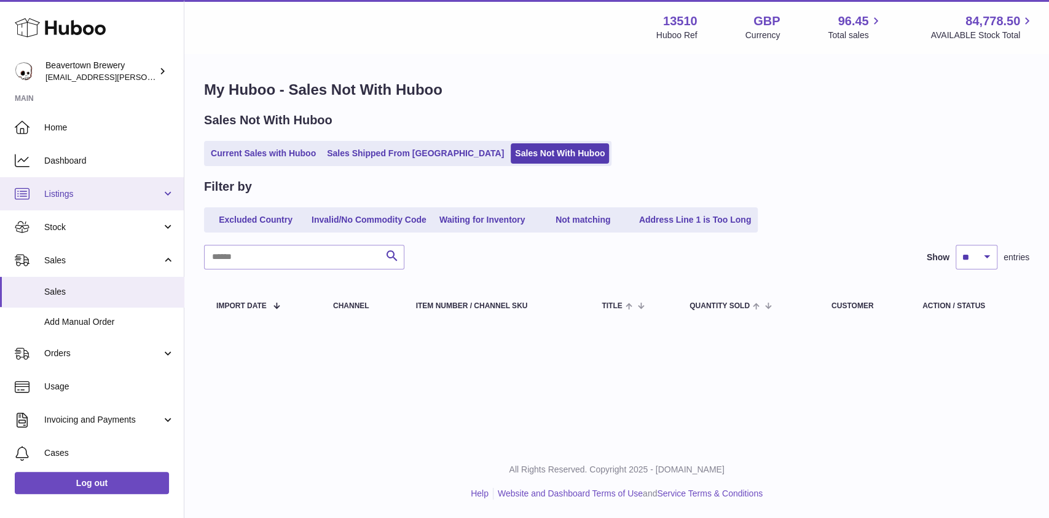
click at [112, 199] on link "Listings" at bounding box center [92, 193] width 184 height 33
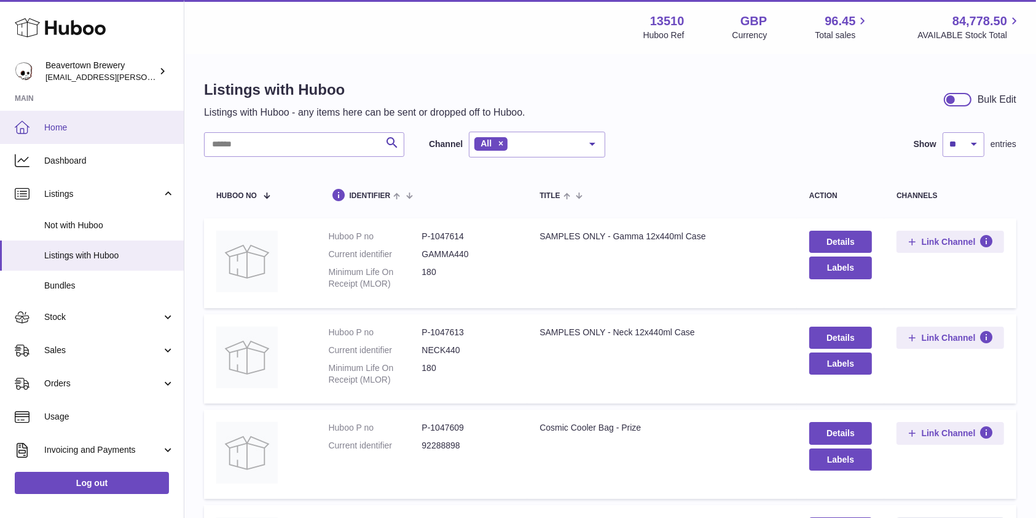
click at [58, 138] on link "Home" at bounding box center [92, 127] width 184 height 33
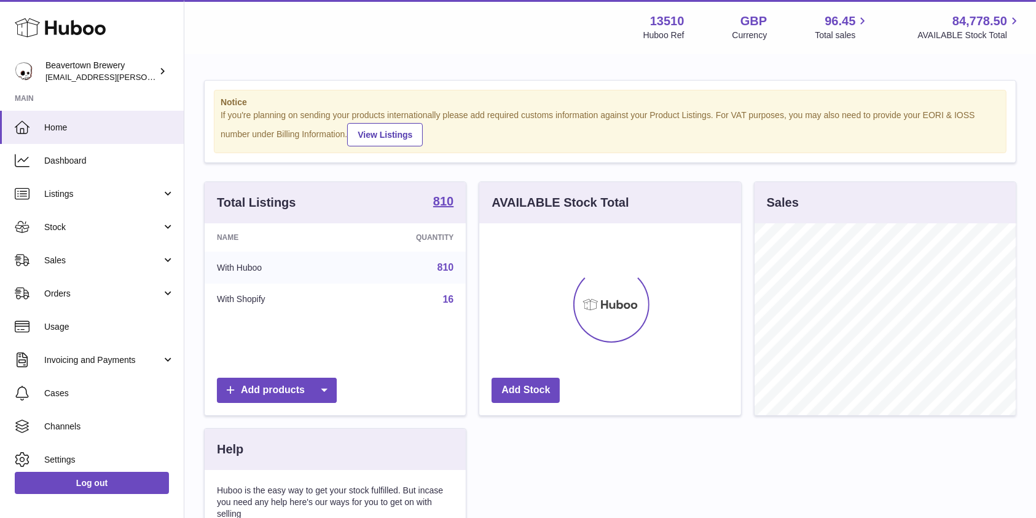
scroll to position [192, 261]
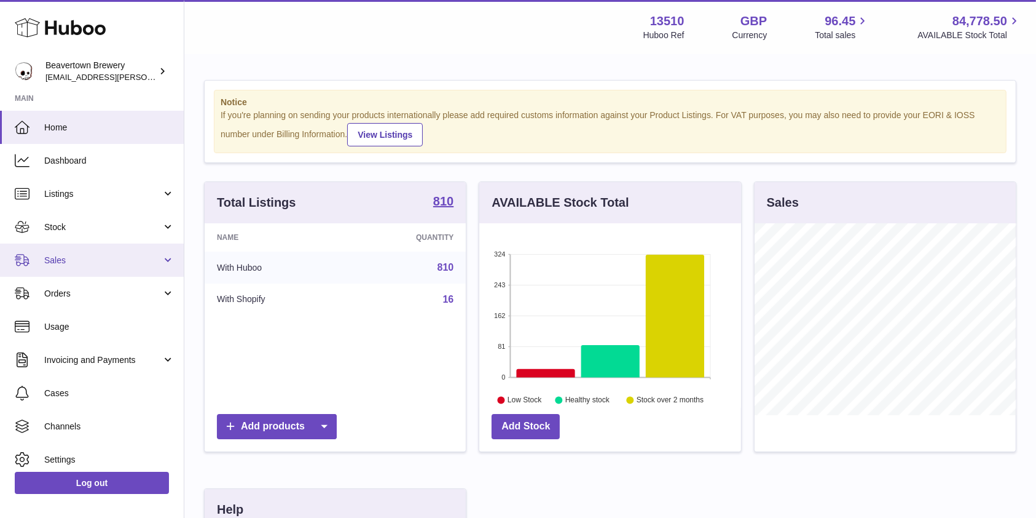
click at [93, 259] on span "Sales" at bounding box center [102, 260] width 117 height 12
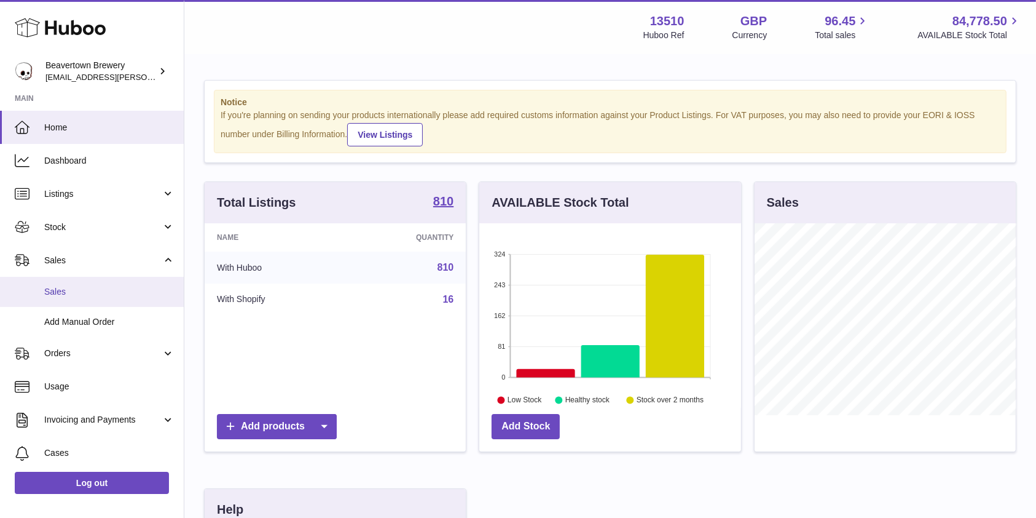
click at [85, 293] on span "Sales" at bounding box center [109, 292] width 130 height 12
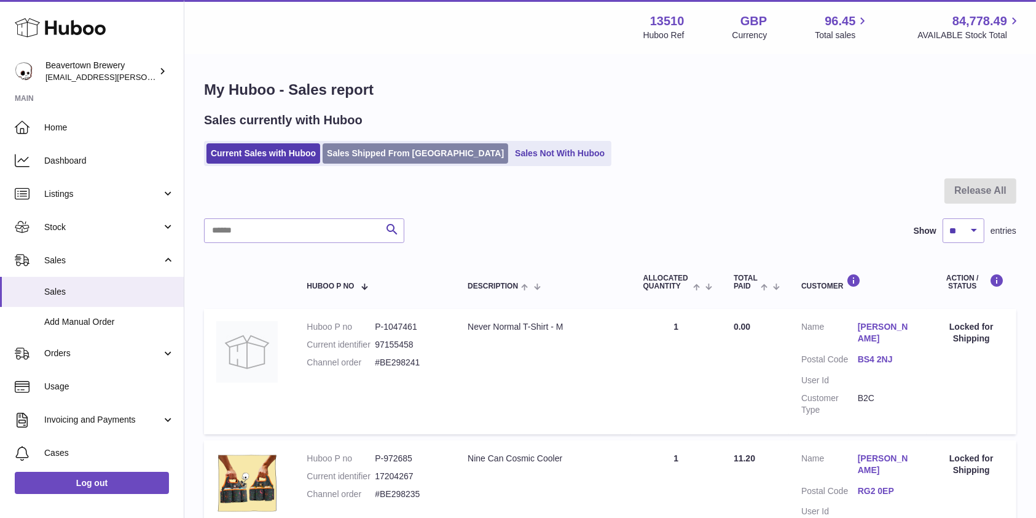
click at [428, 154] on link "Sales Shipped From Huboo" at bounding box center [416, 153] width 186 height 20
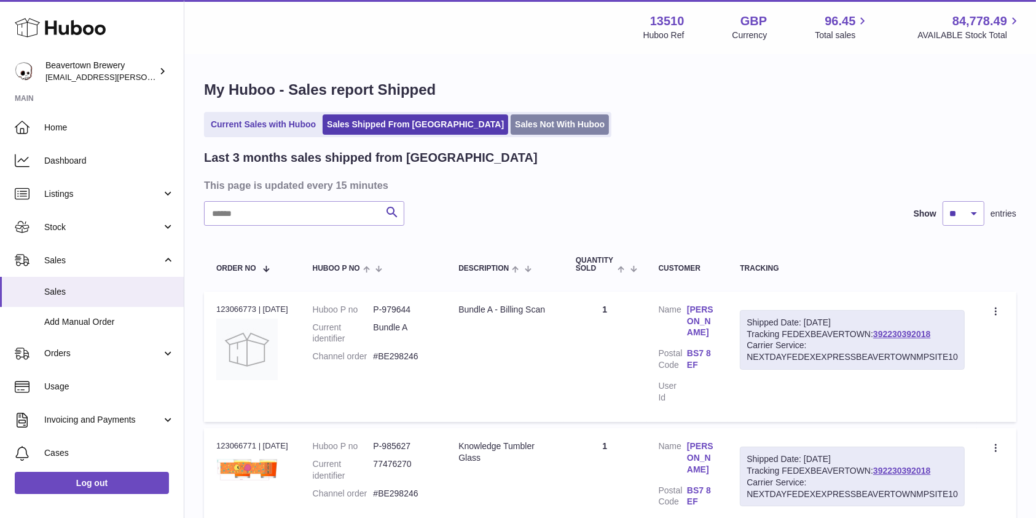
click at [511, 129] on link "Sales Not With Huboo" at bounding box center [560, 124] width 98 height 20
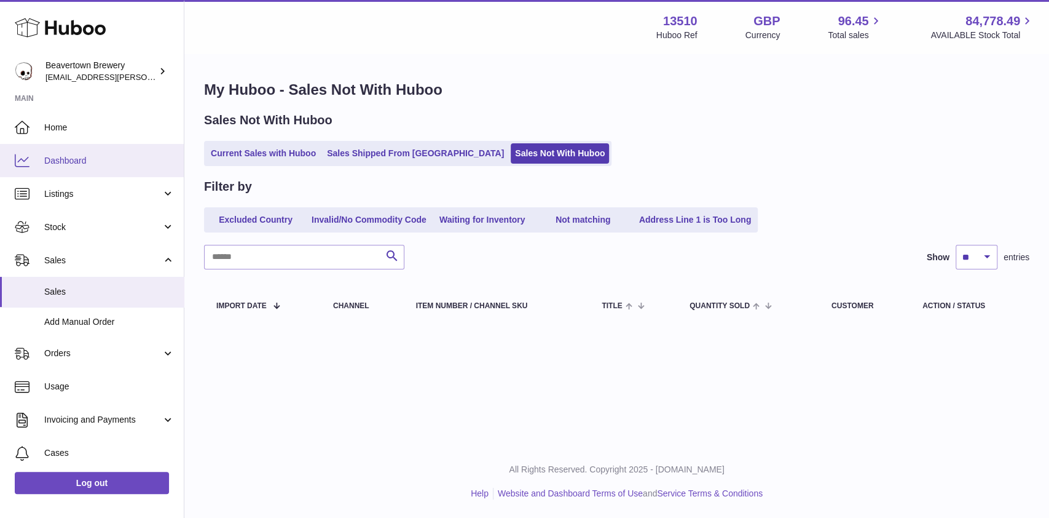
click at [72, 165] on span "Dashboard" at bounding box center [109, 161] width 130 height 12
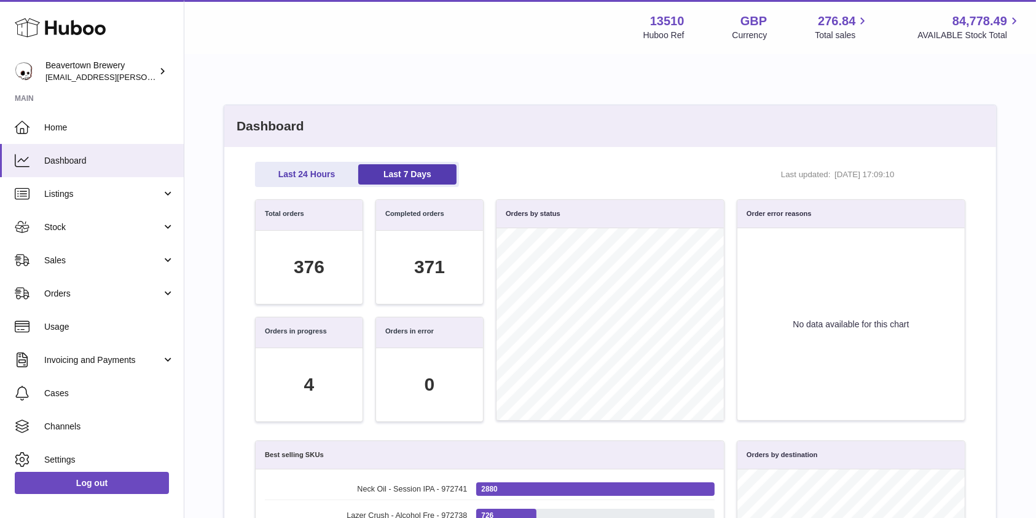
scroll to position [141, 697]
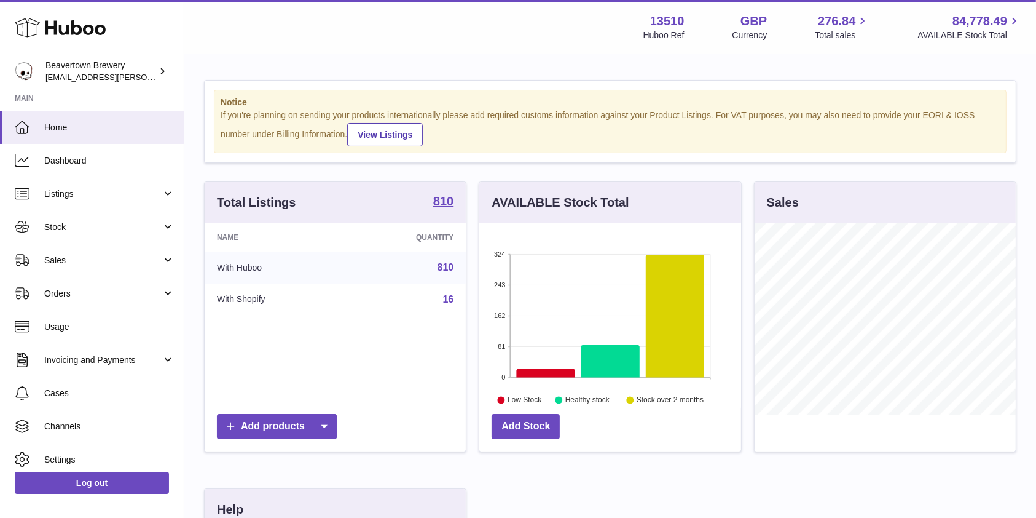
scroll to position [192, 261]
